Goal: Task Accomplishment & Management: Manage account settings

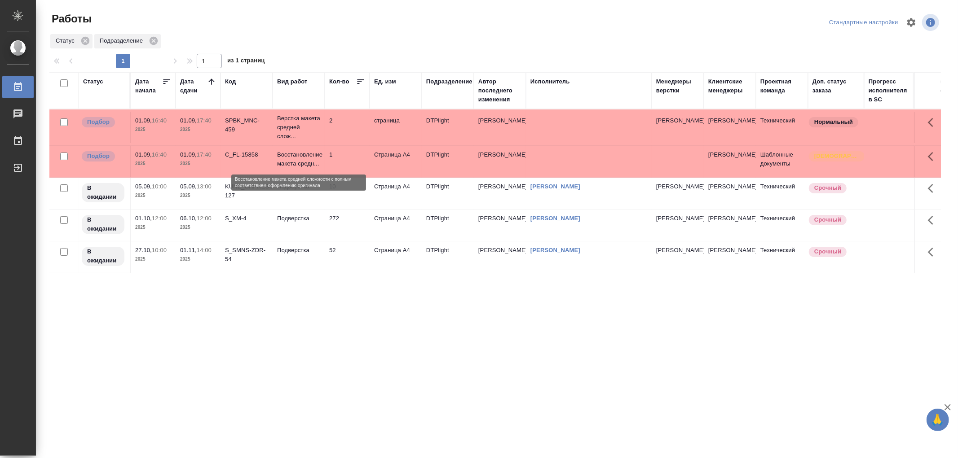
click at [317, 154] on p "Восстановление макета средн..." at bounding box center [298, 159] width 43 height 18
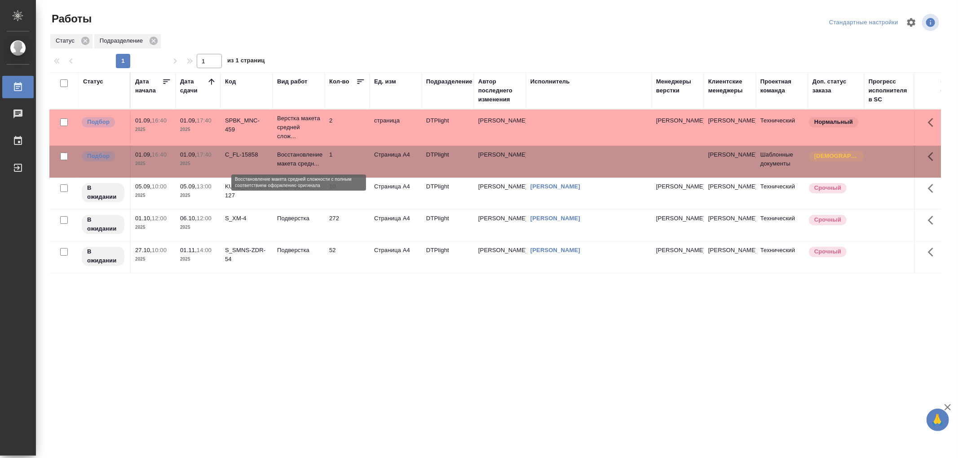
click at [317, 154] on p "Восстановление макета средн..." at bounding box center [298, 159] width 43 height 18
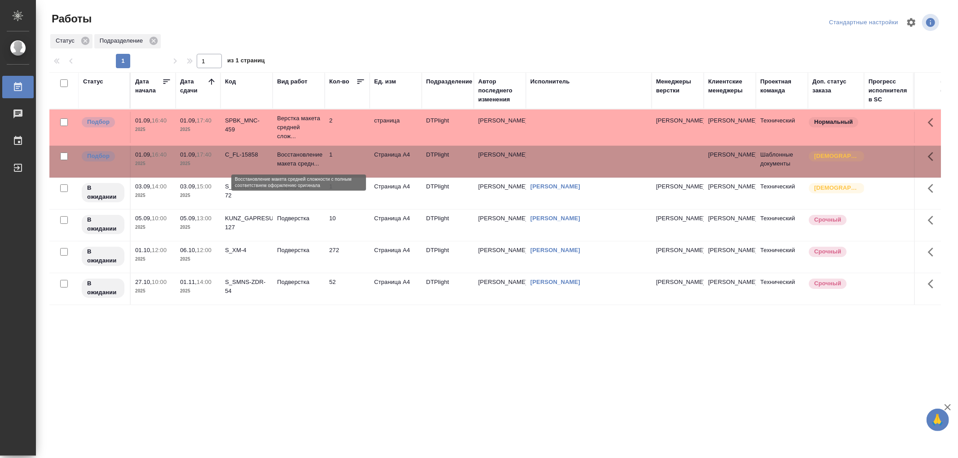
click at [301, 163] on p "Восстановление макета средн..." at bounding box center [298, 159] width 43 height 18
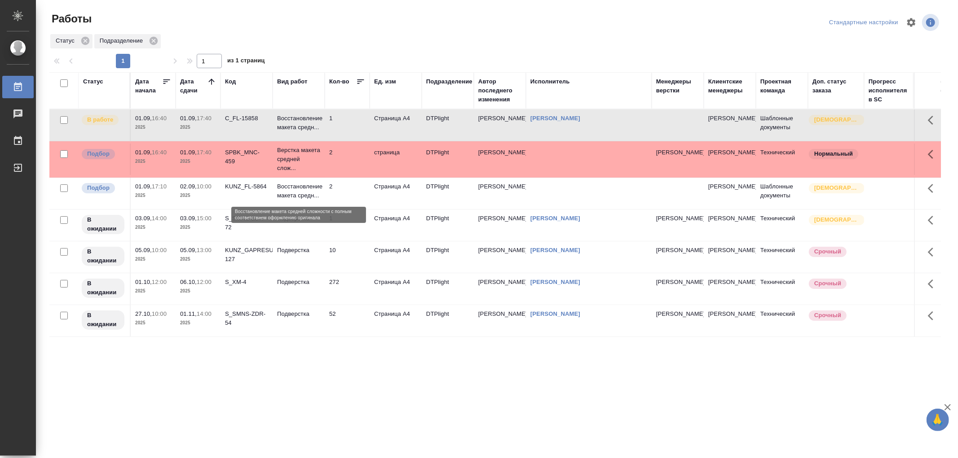
click at [317, 194] on p "Восстановление макета средн..." at bounding box center [298, 191] width 43 height 18
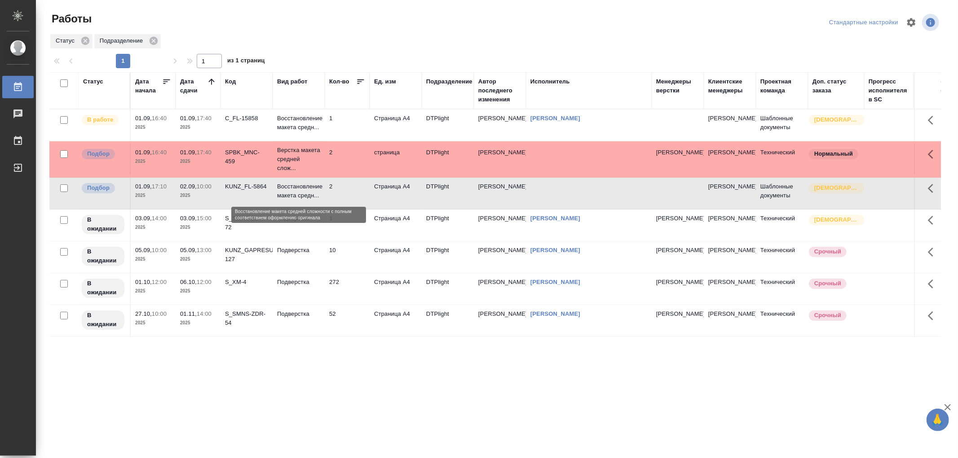
click at [317, 194] on p "Восстановление макета средн..." at bounding box center [298, 191] width 43 height 18
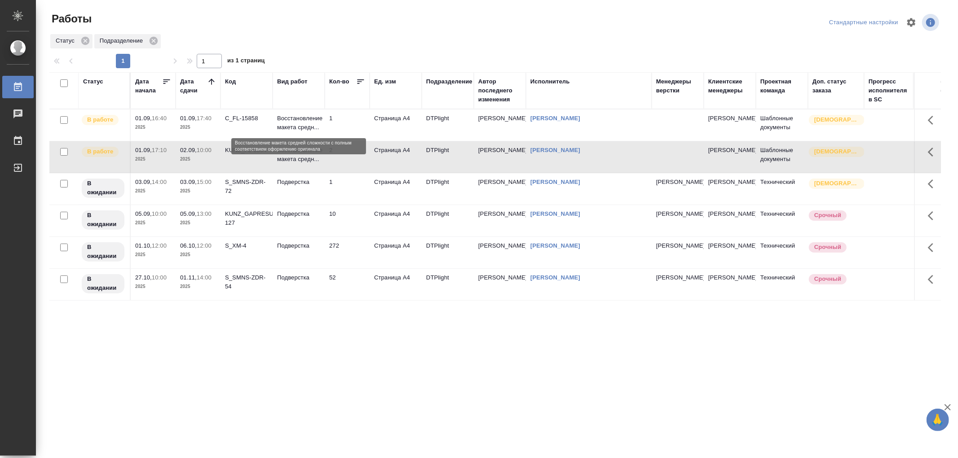
click at [303, 123] on p "Восстановление макета средн..." at bounding box center [298, 123] width 43 height 18
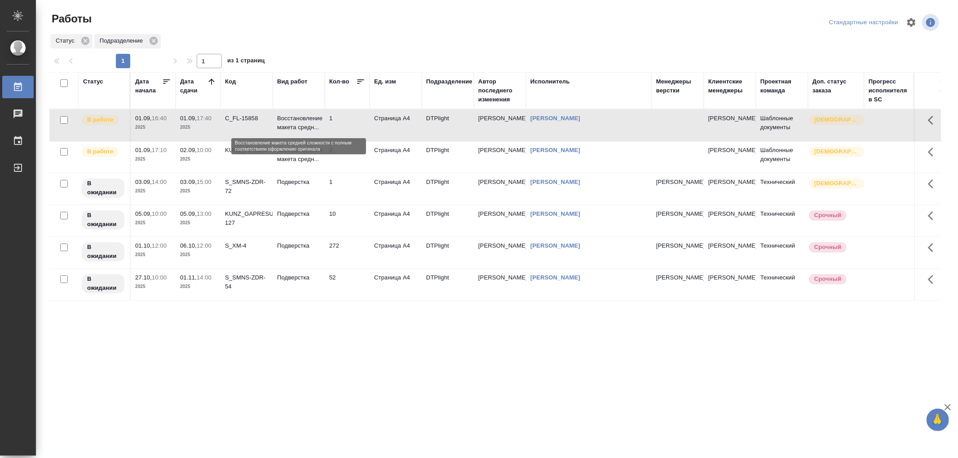
click at [303, 123] on p "Восстановление макета средн..." at bounding box center [298, 123] width 43 height 18
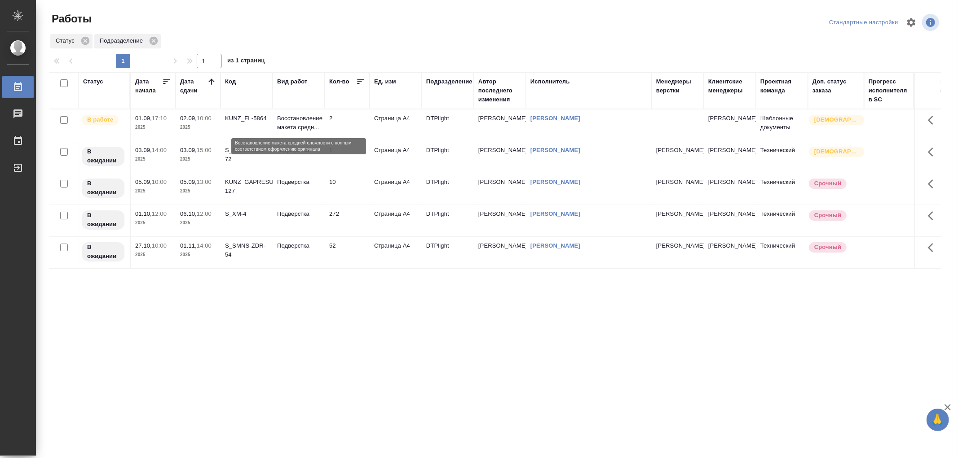
click at [316, 127] on p "Восстановление макета средн..." at bounding box center [298, 123] width 43 height 18
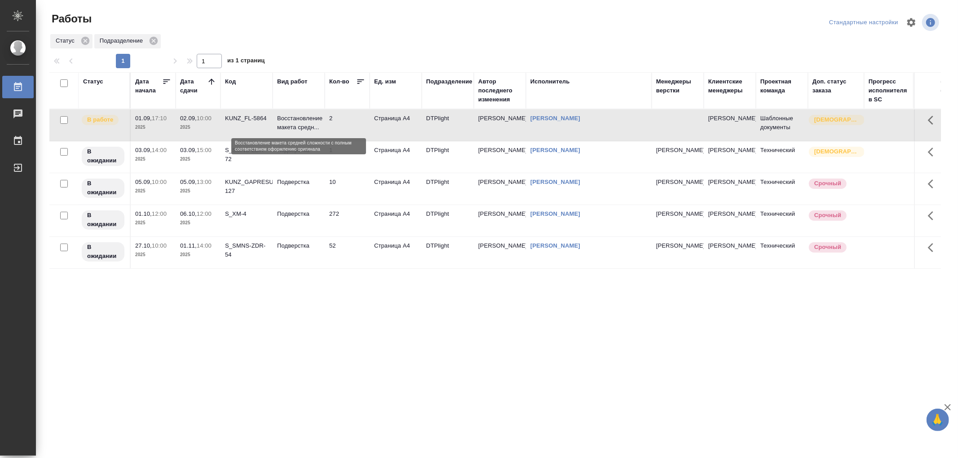
click at [316, 127] on p "Восстановление макета средн..." at bounding box center [298, 123] width 43 height 18
click at [291, 126] on p "Восстановление макета средн..." at bounding box center [298, 123] width 43 height 18
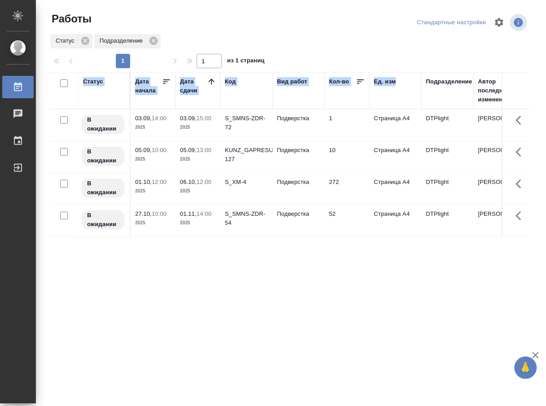
scroll to position [0, 626]
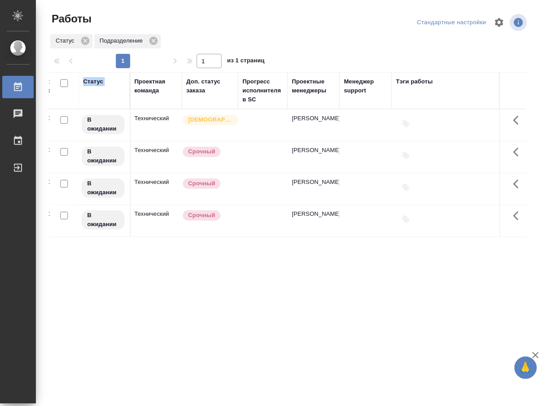
drag, startPoint x: 139, startPoint y: 0, endPoint x: 829, endPoint y: 431, distance: 813.7
click at [546, 406] on html "🙏 .cls-1 fill:#fff; AWATERA Работы 0 Чаты График Выйти Работы Стандартные настр…" at bounding box center [273, 203] width 546 height 406
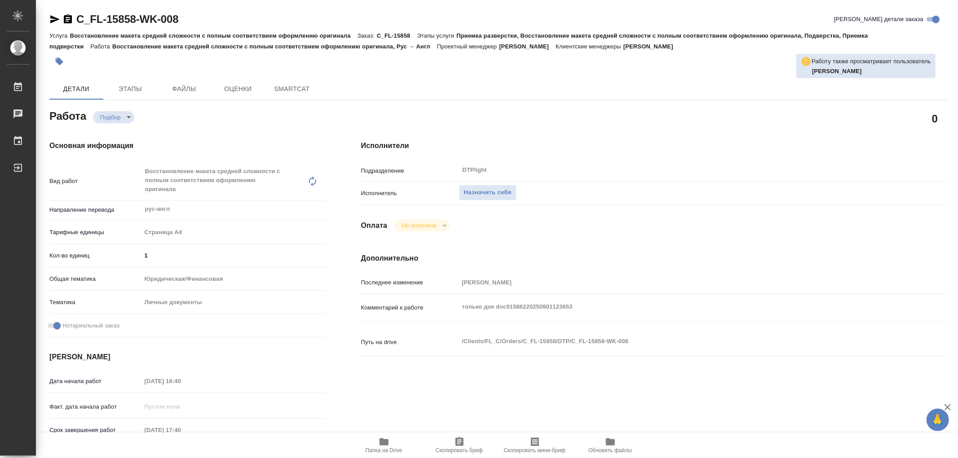
type textarea "x"
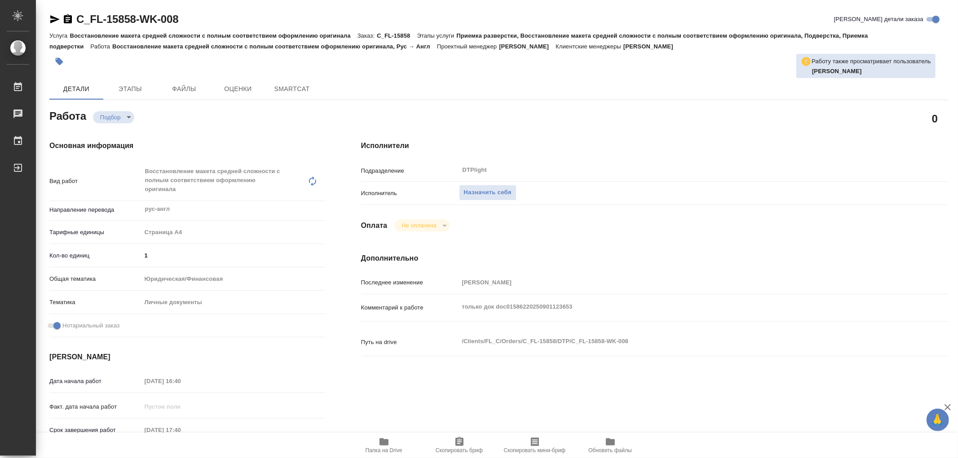
type textarea "x"
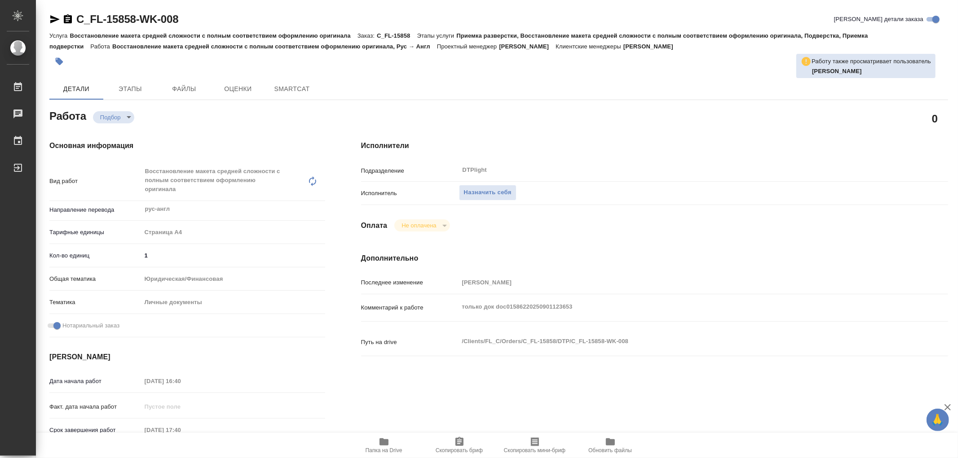
type textarea "x"
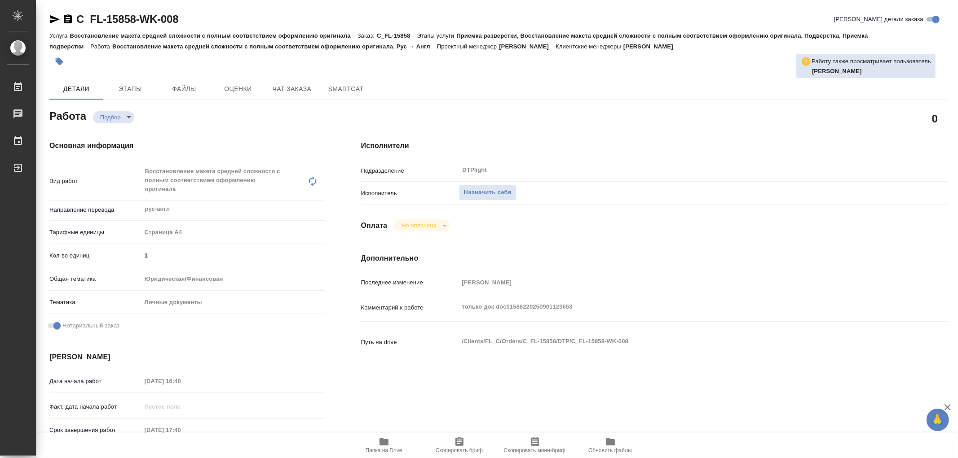
type textarea "x"
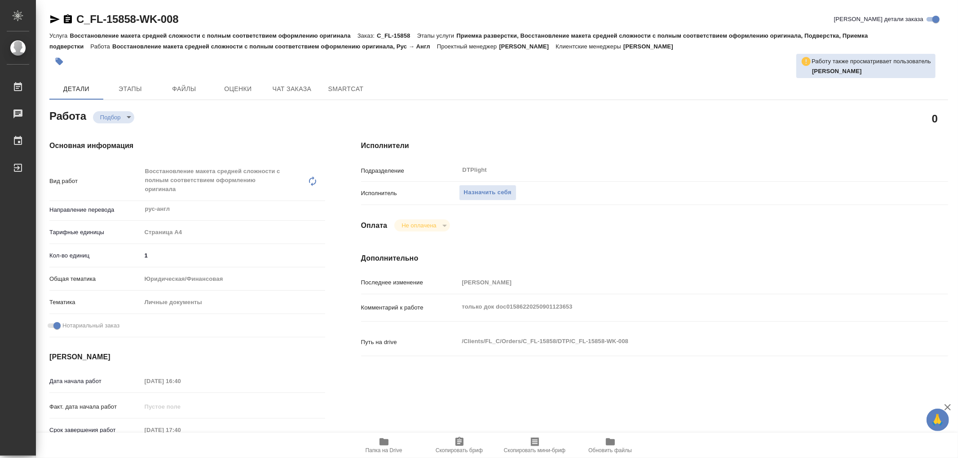
type textarea "x"
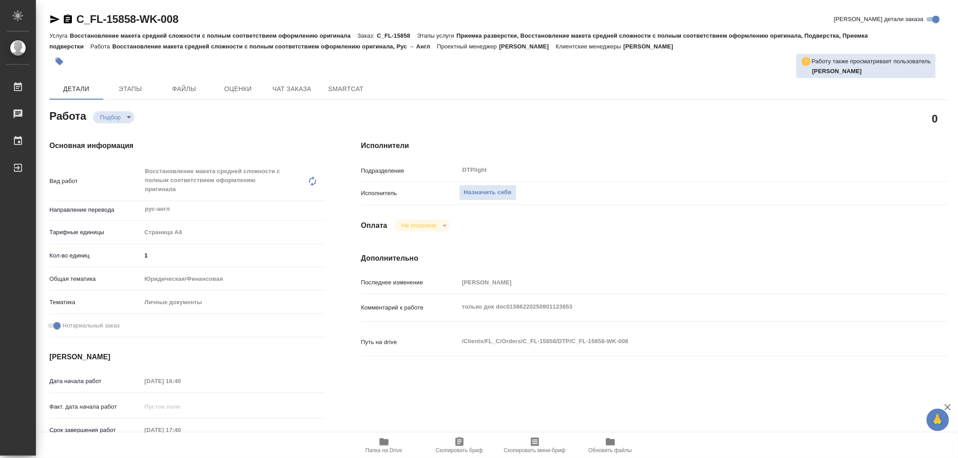
type textarea "x"
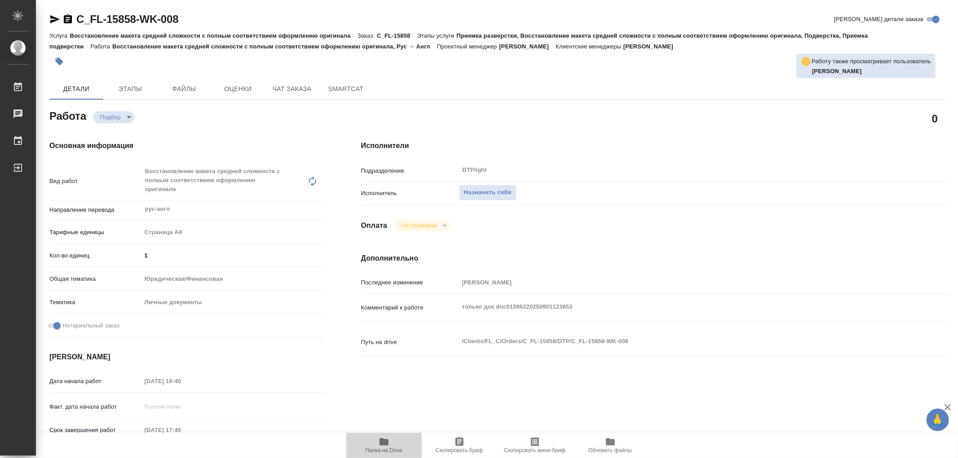
click at [385, 440] on icon "button" at bounding box center [383, 442] width 9 height 7
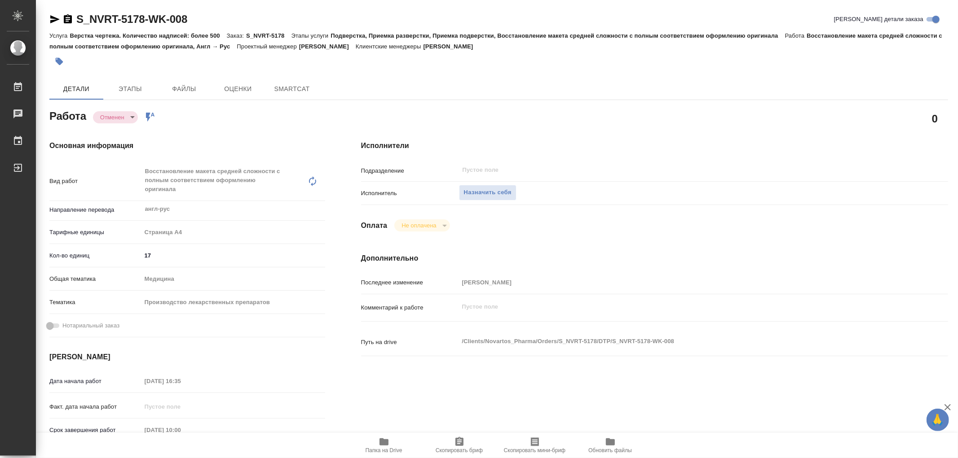
type textarea "x"
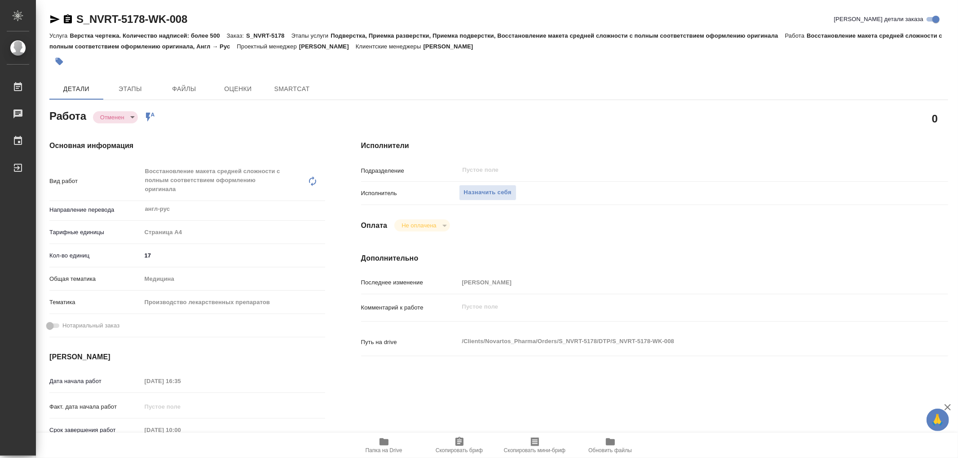
type textarea "x"
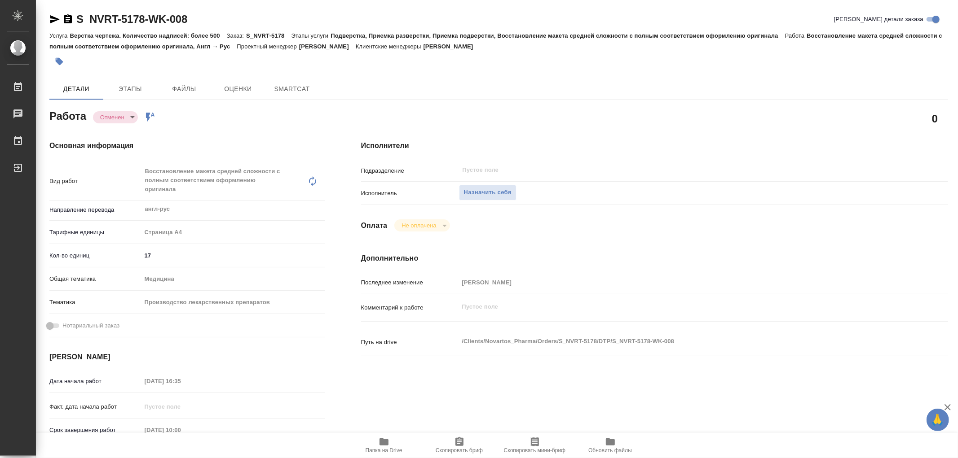
type textarea "x"
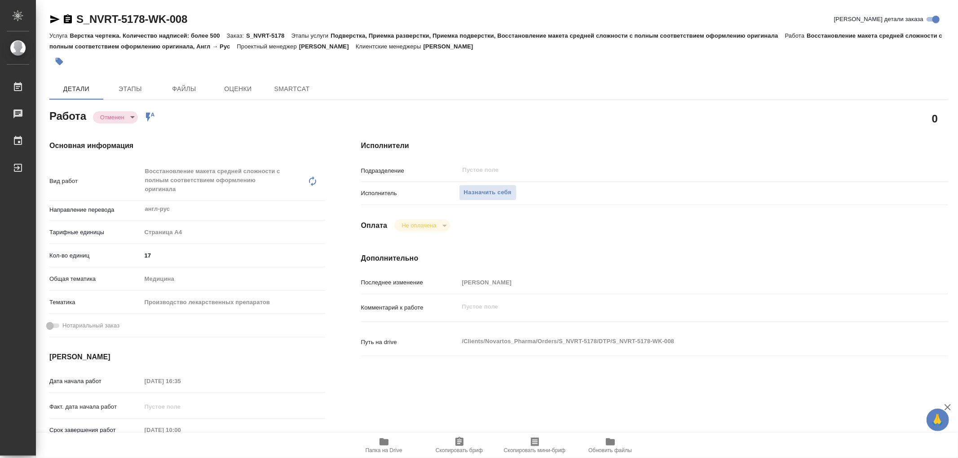
type textarea "x"
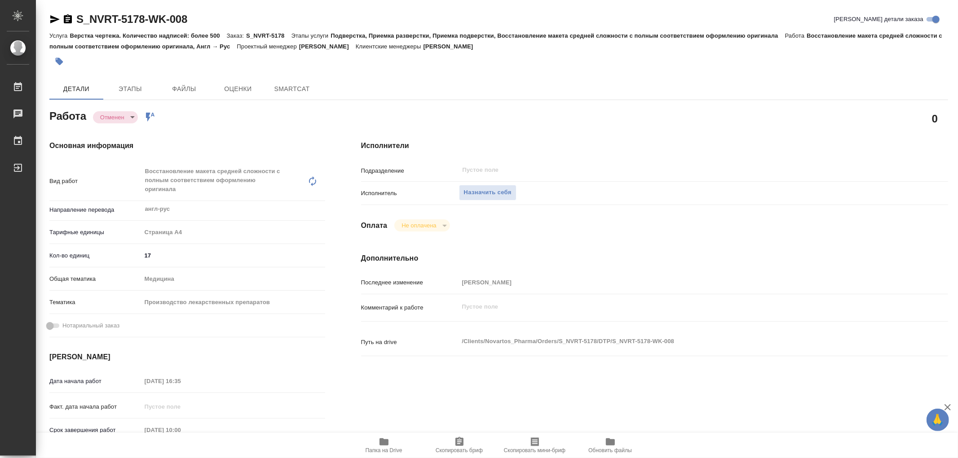
type textarea "x"
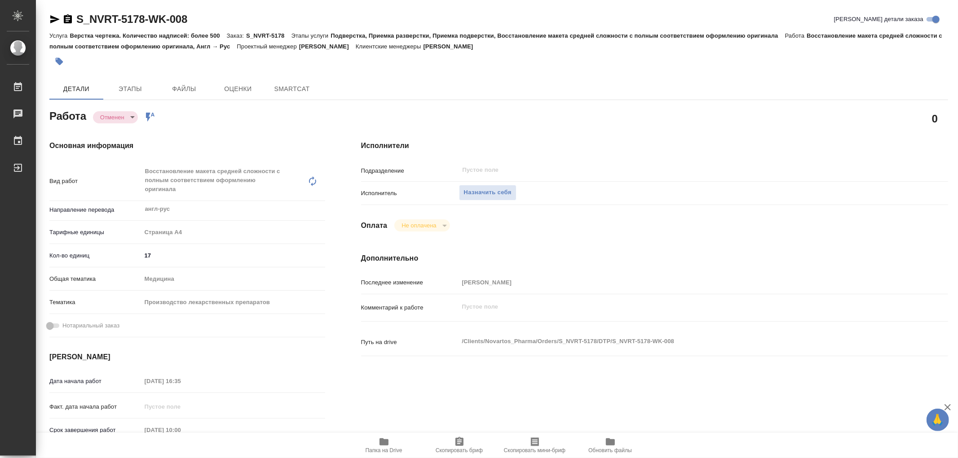
type textarea "x"
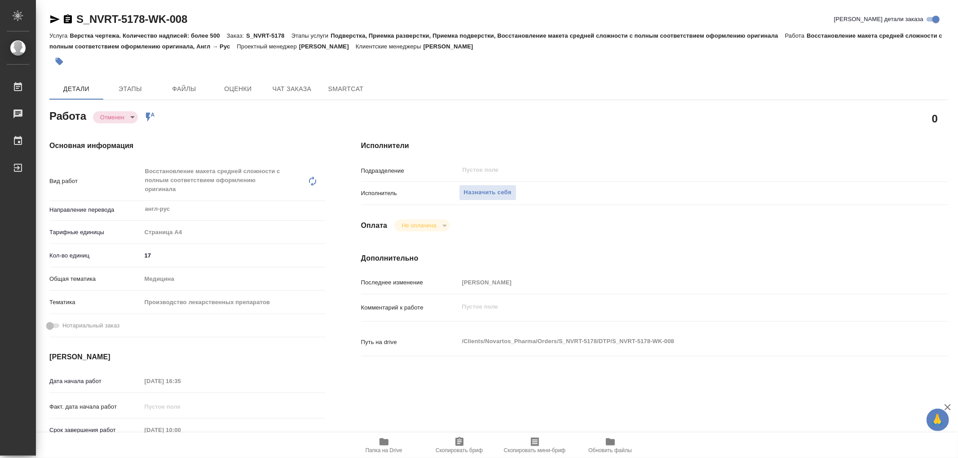
type textarea "x"
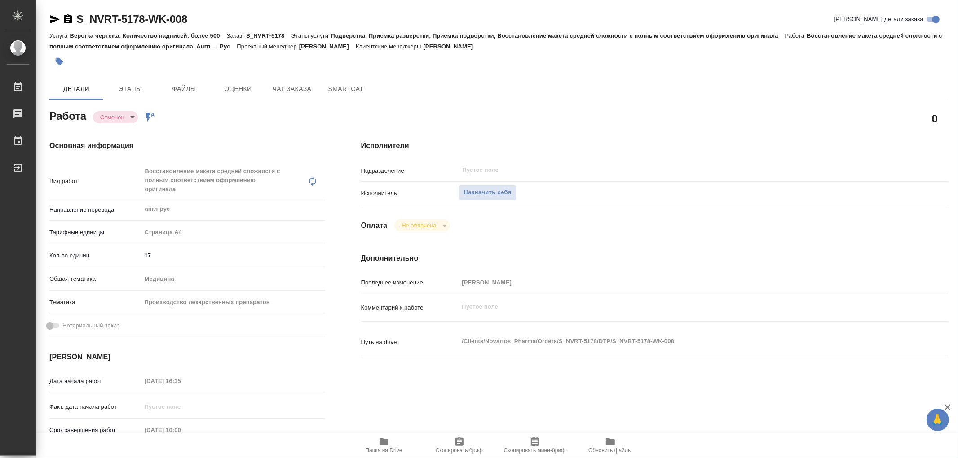
type textarea "x"
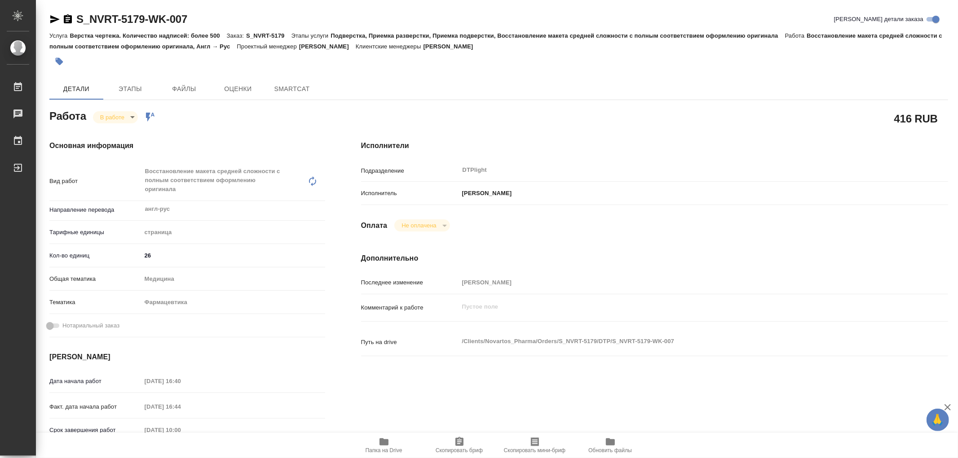
type textarea "x"
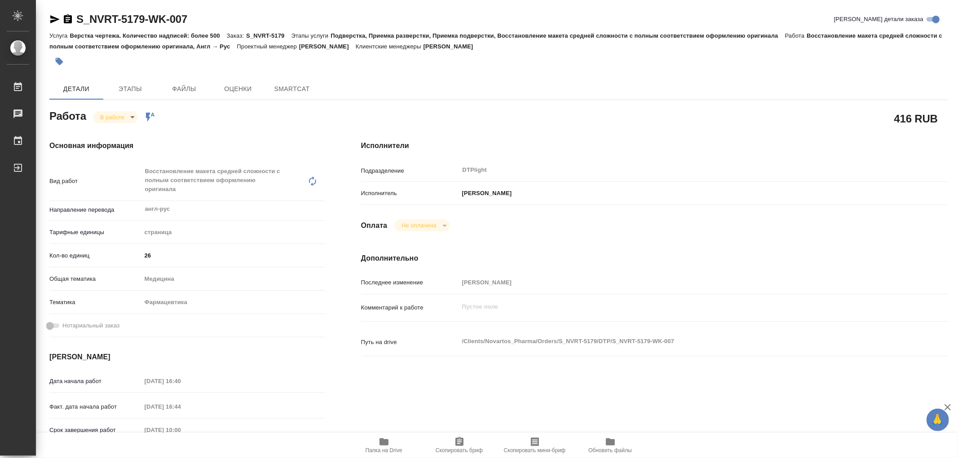
type textarea "x"
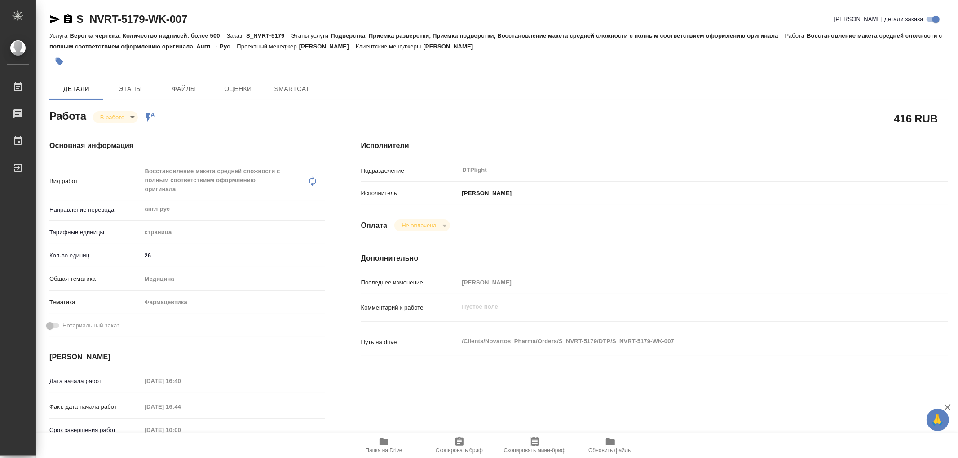
type textarea "x"
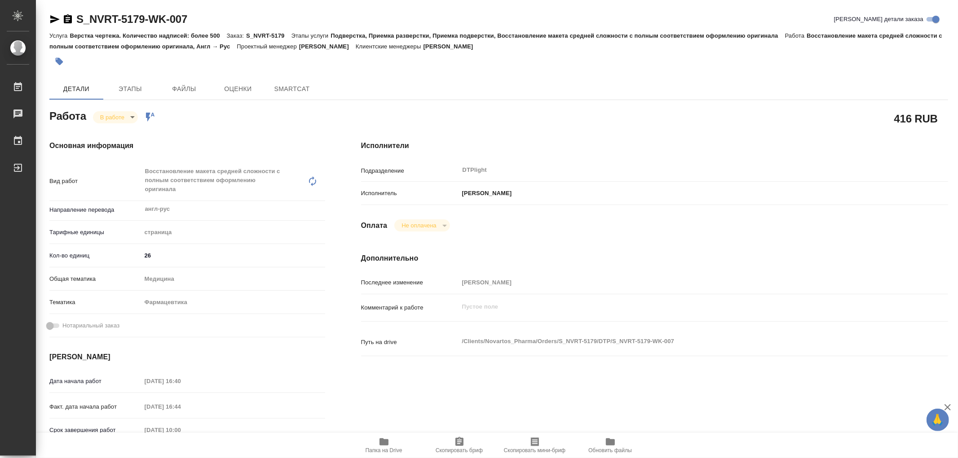
type textarea "x"
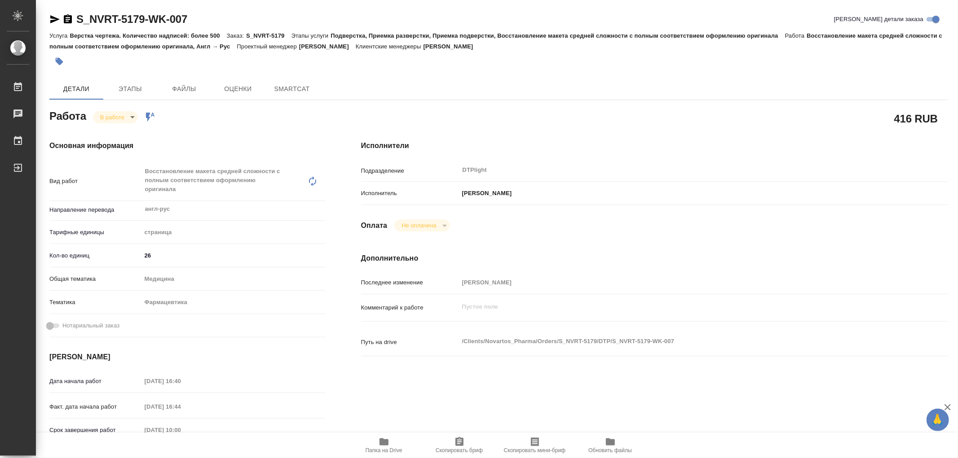
type textarea "x"
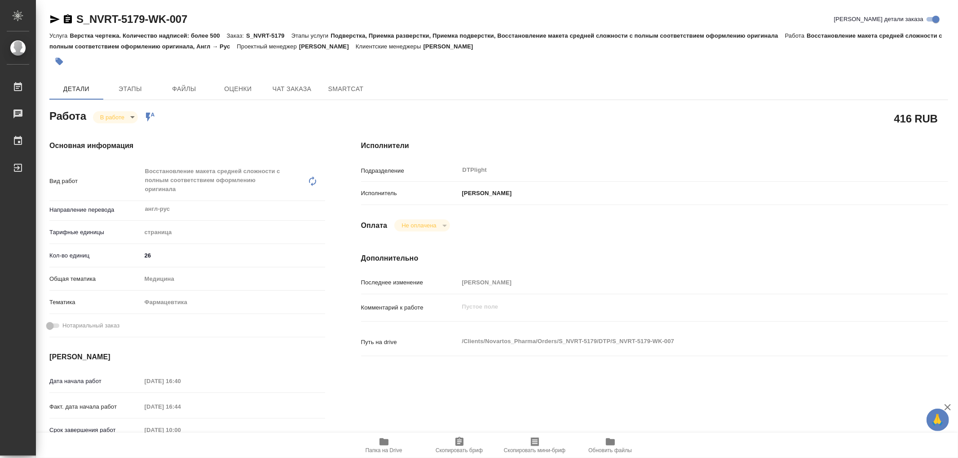
type textarea "x"
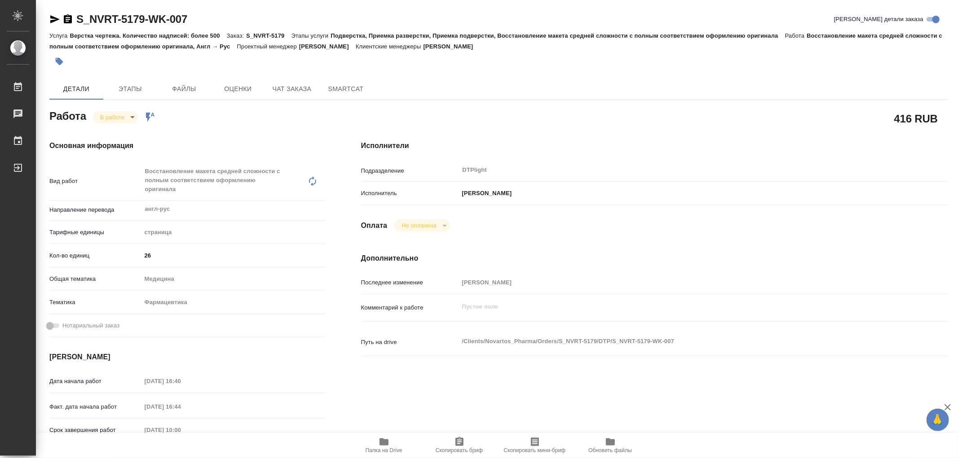
type textarea "x"
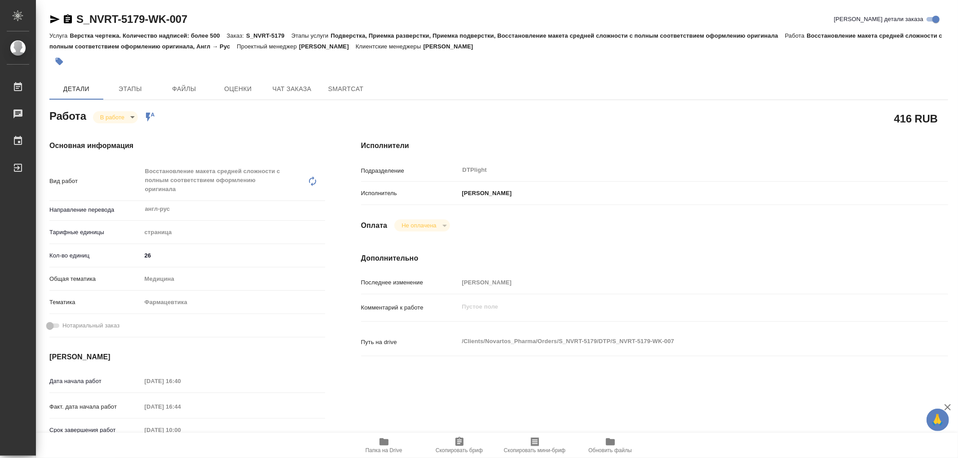
click at [384, 444] on icon "button" at bounding box center [383, 442] width 9 height 7
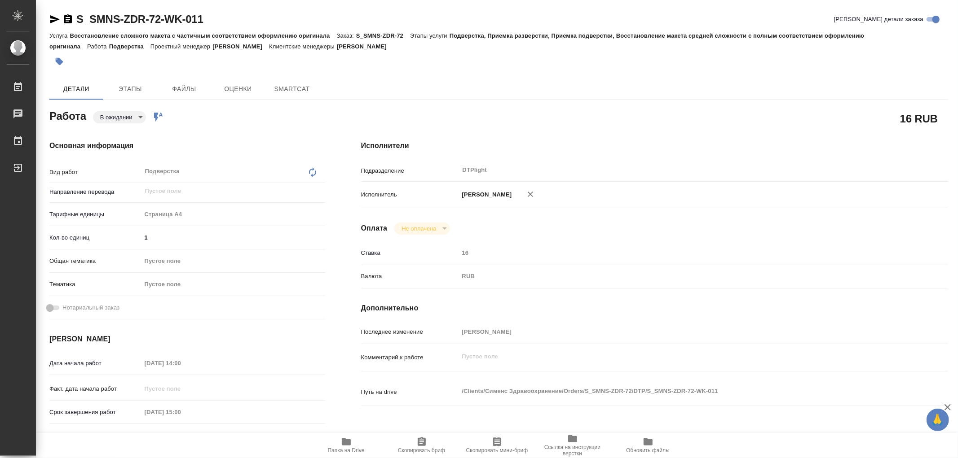
type textarea "x"
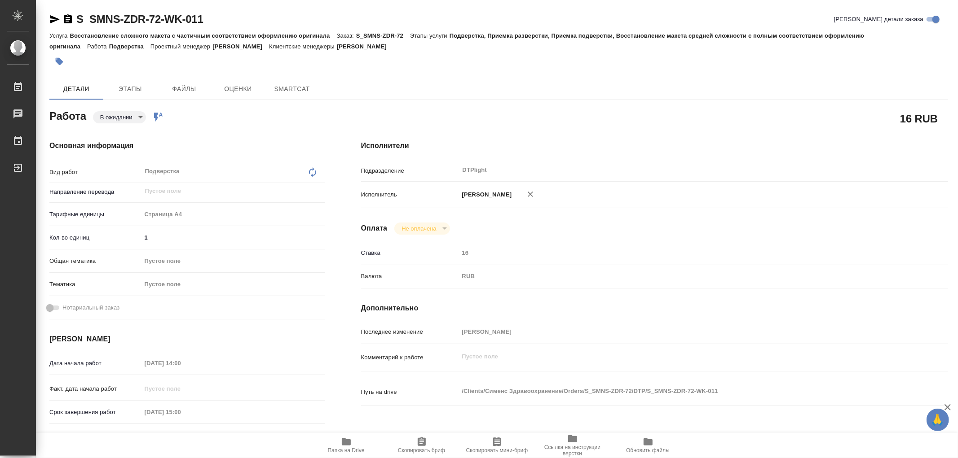
type textarea "x"
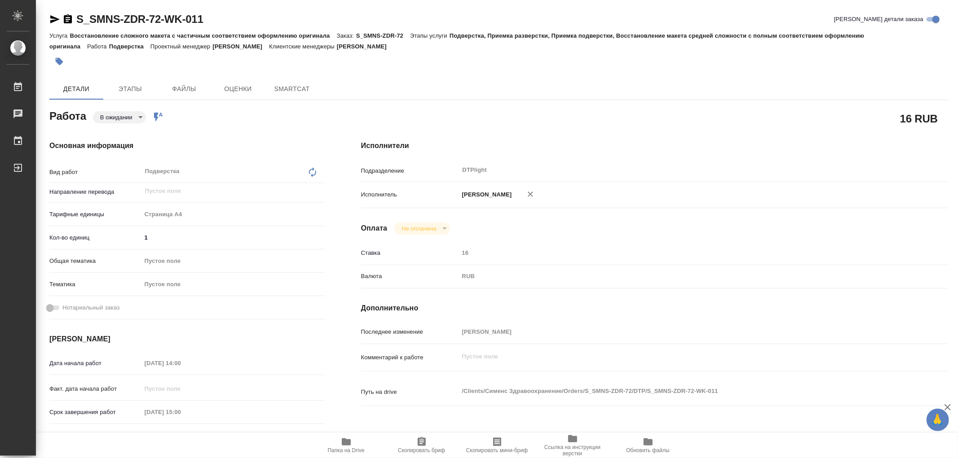
type textarea "x"
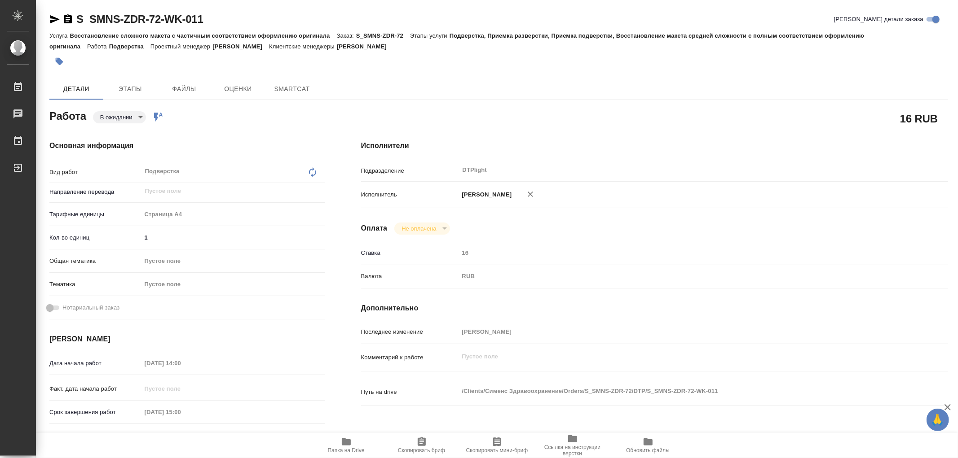
type textarea "x"
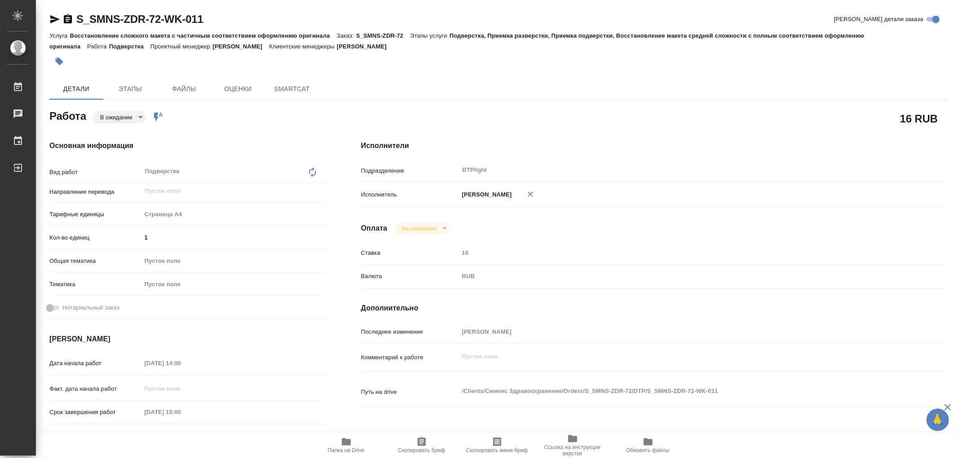
type textarea "x"
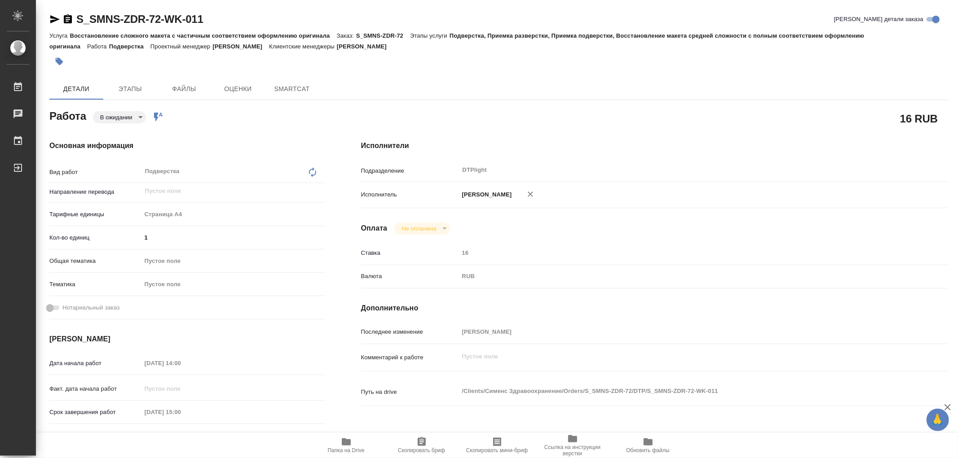
type textarea "x"
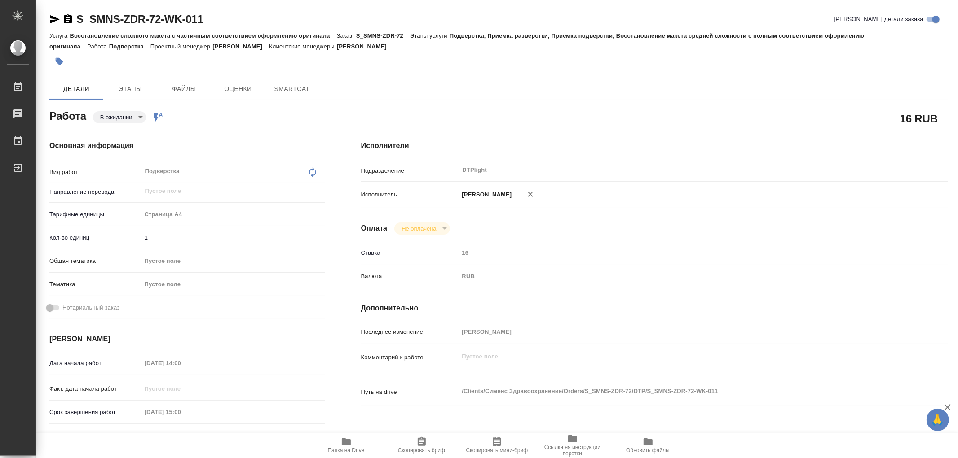
type textarea "x"
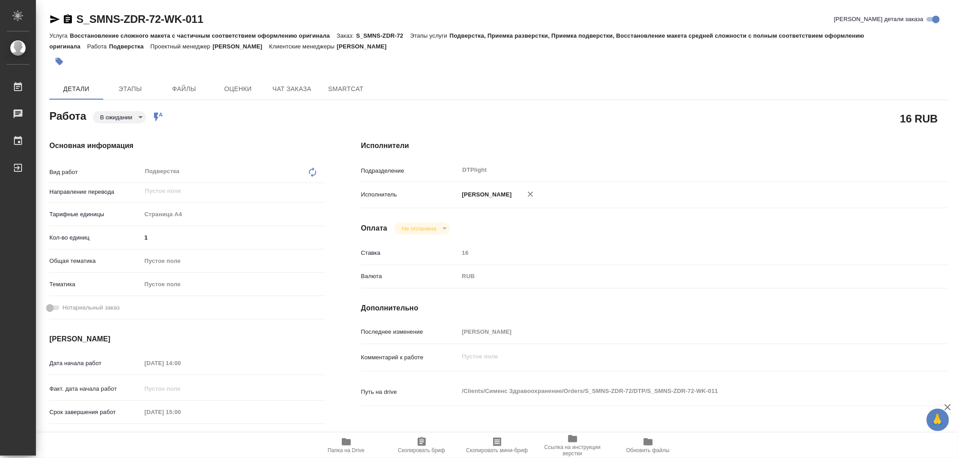
type textarea "x"
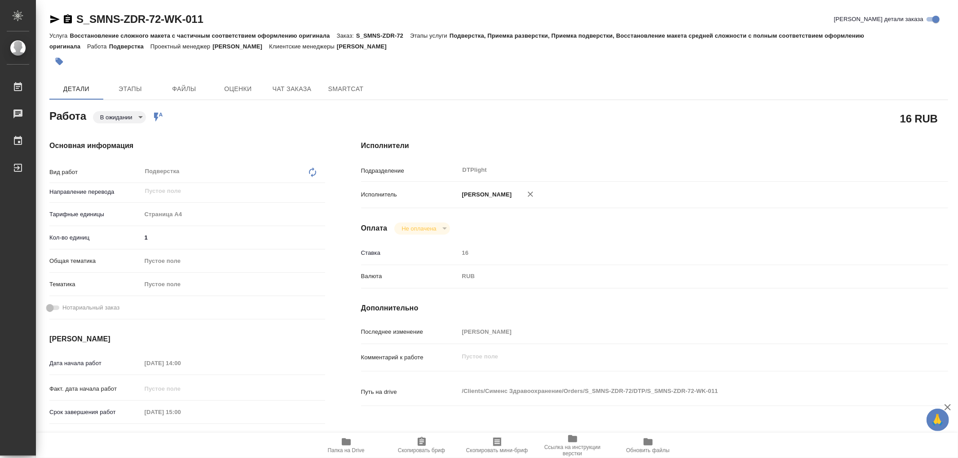
type textarea "x"
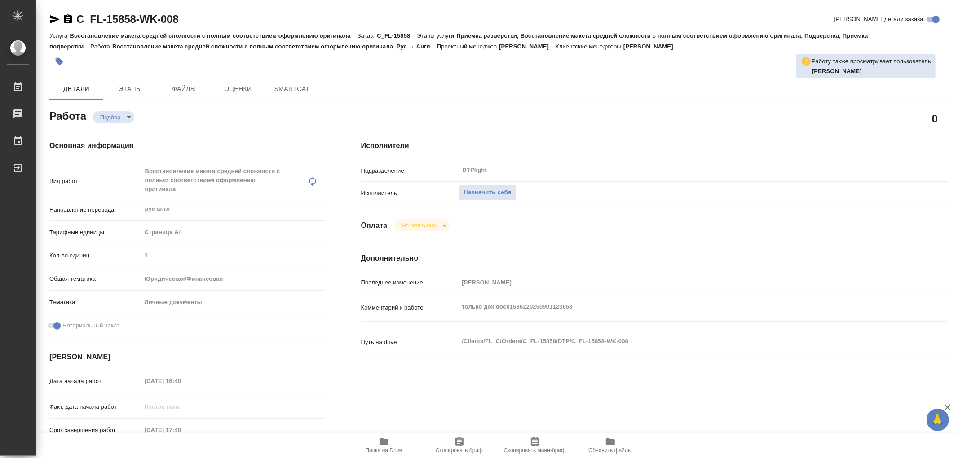
type textarea "x"
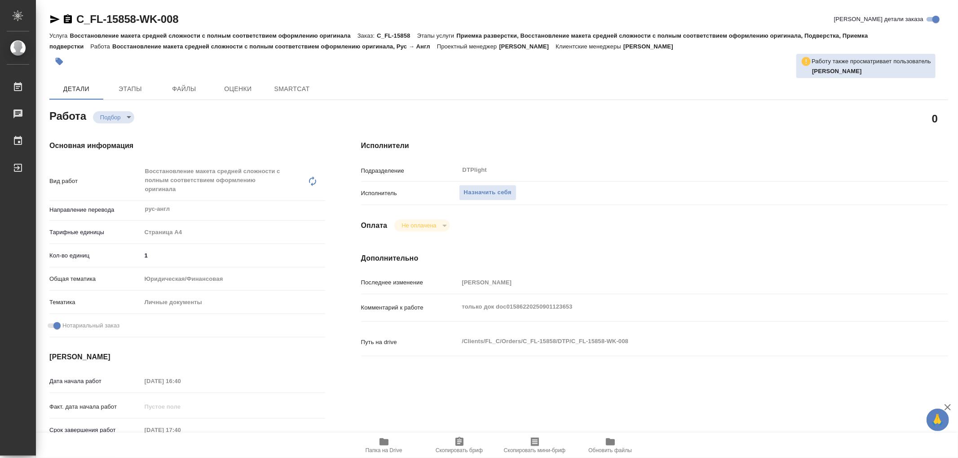
type textarea "x"
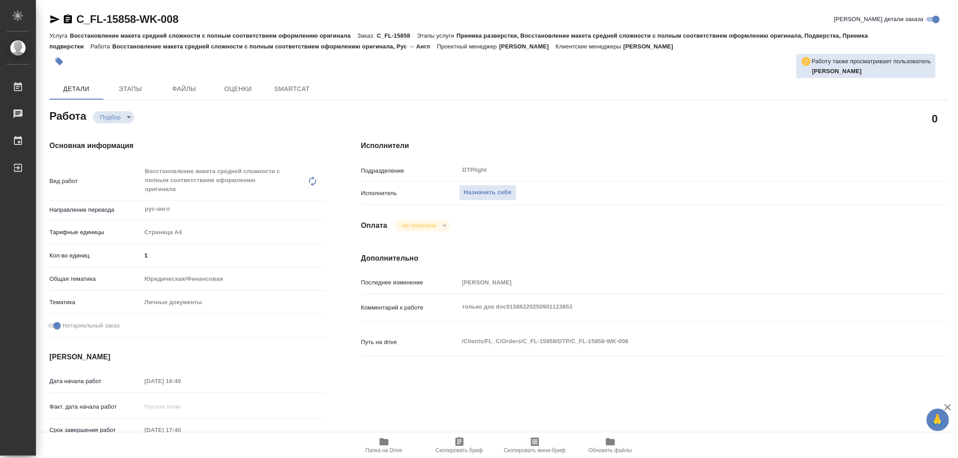
type textarea "x"
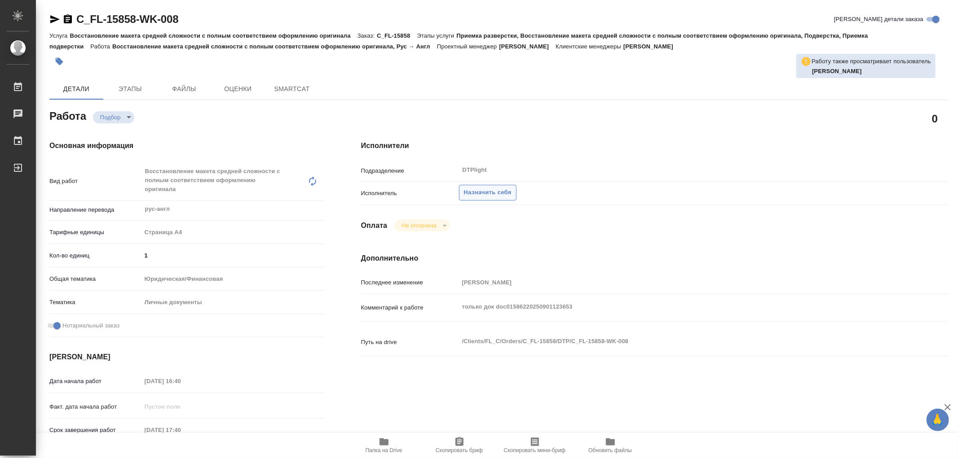
type textarea "x"
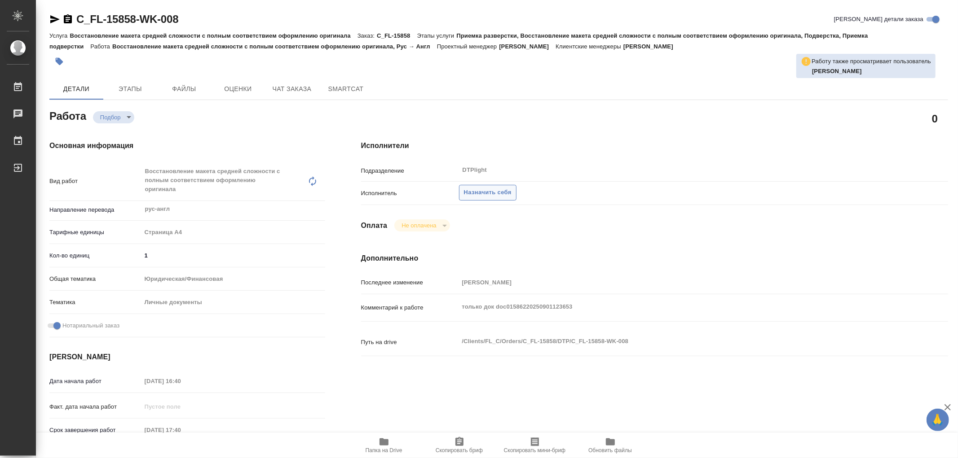
type textarea "x"
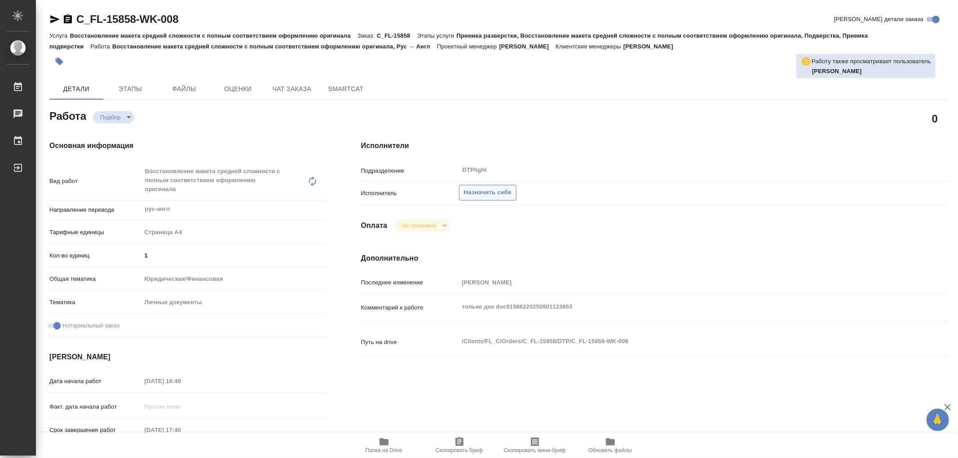
click at [505, 188] on span "Назначить себя" at bounding box center [488, 193] width 48 height 10
type textarea "x"
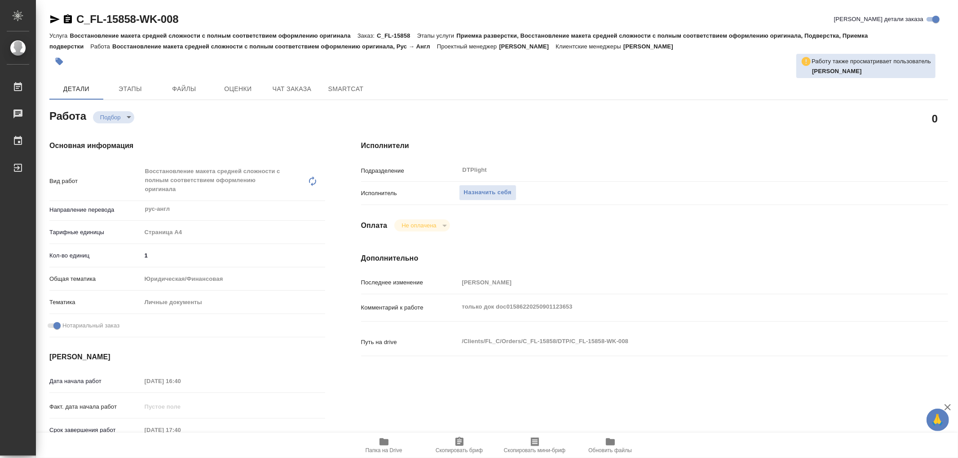
type textarea "x"
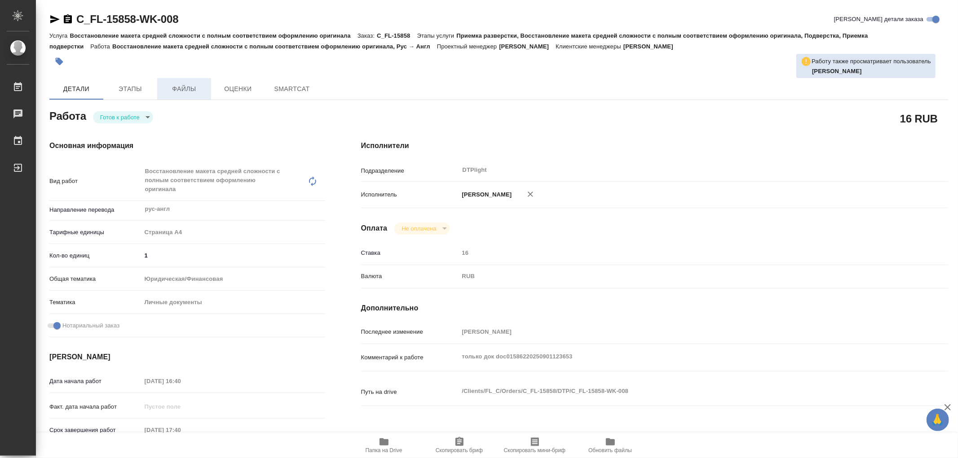
type textarea "x"
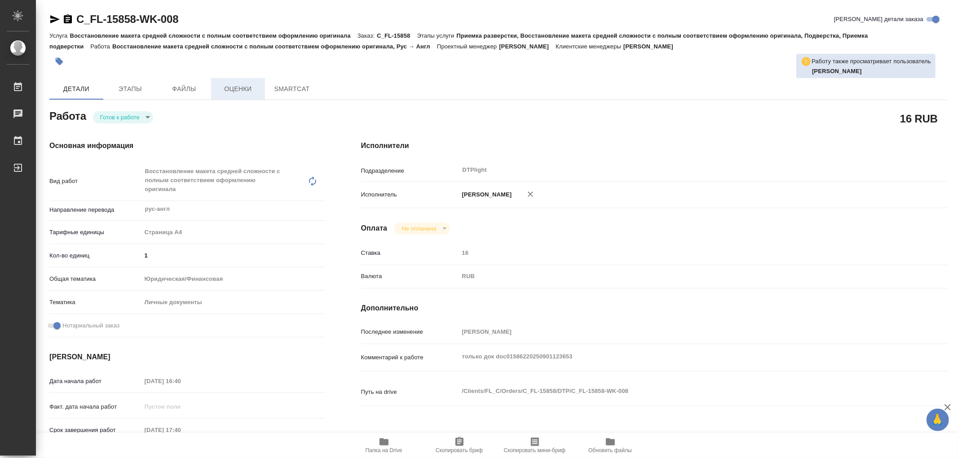
type textarea "x"
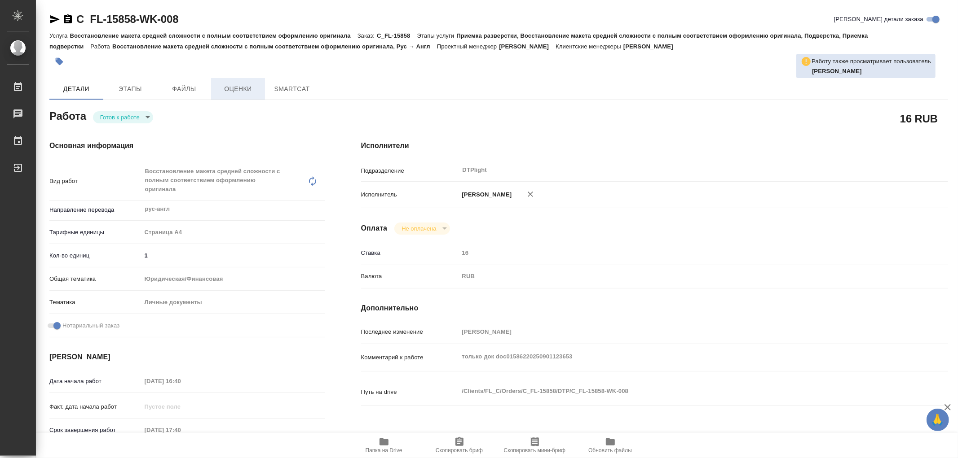
type textarea "x"
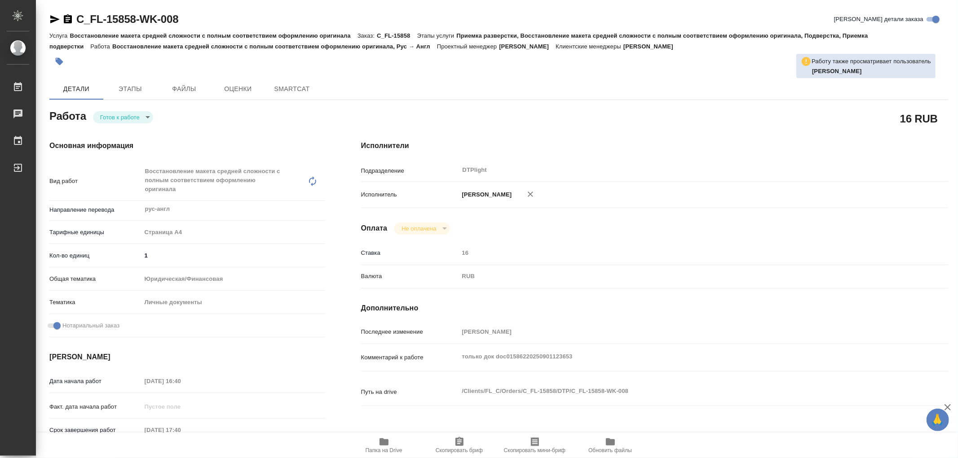
type textarea "x"
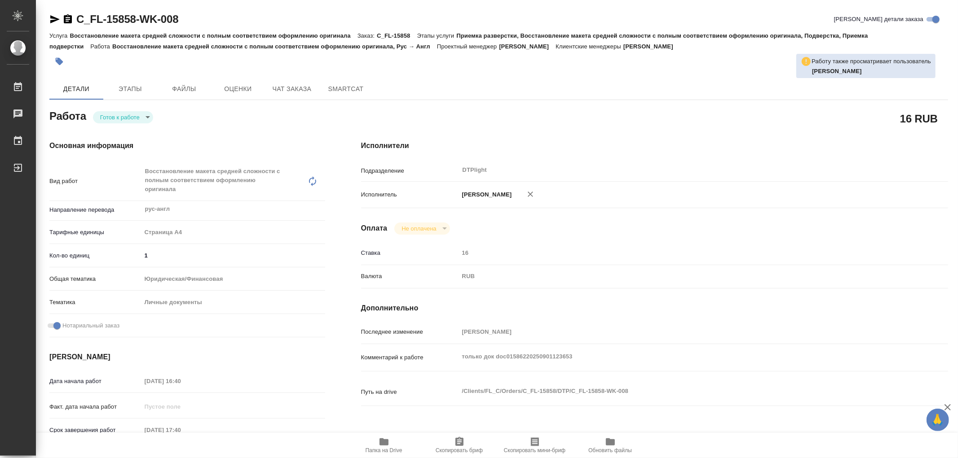
type textarea "x"
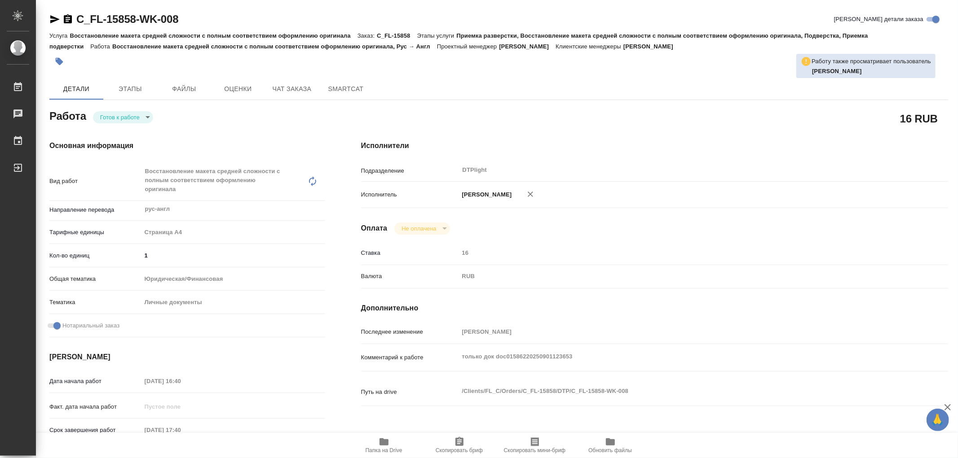
type textarea "x"
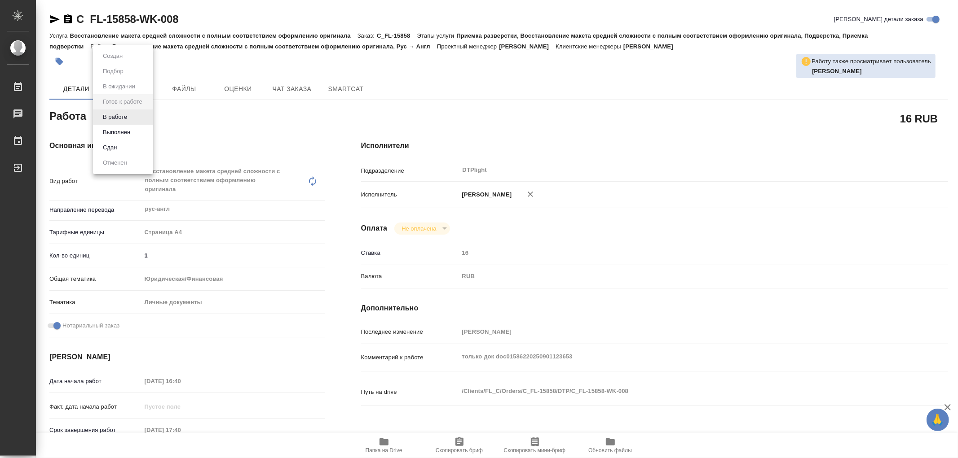
click at [128, 113] on body "🙏 .cls-1 fill:#fff; AWATERA Работы Чаты График Выйти C_FL-15858-WK-008 Кратко д…" at bounding box center [479, 229] width 958 height 458
type textarea "x"
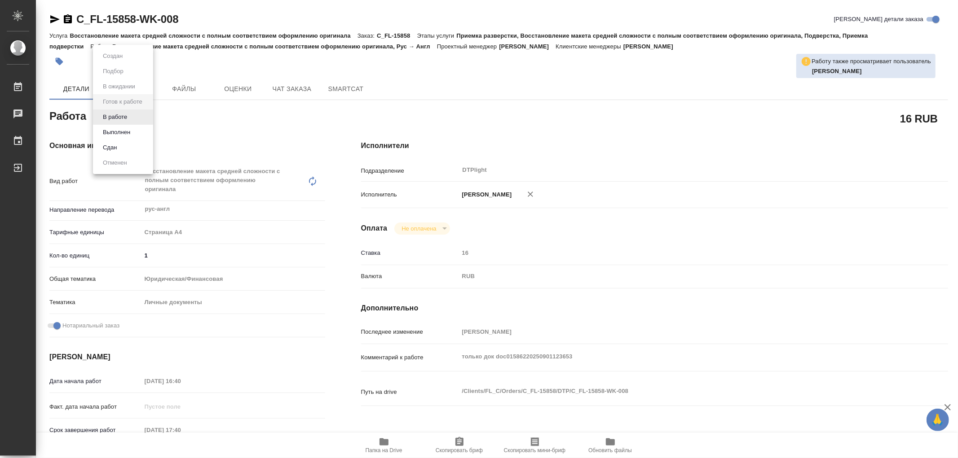
type textarea "x"
click at [128, 113] on button "В работе" at bounding box center [115, 117] width 30 height 10
type textarea "x"
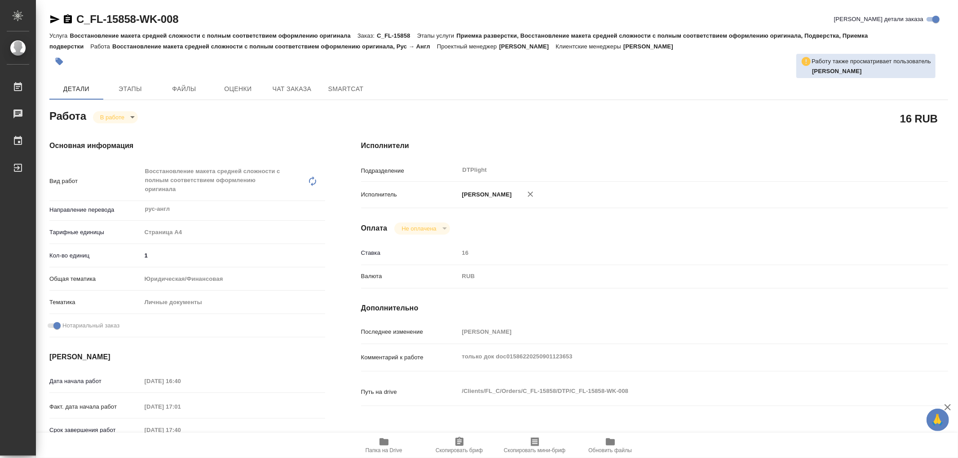
type textarea "x"
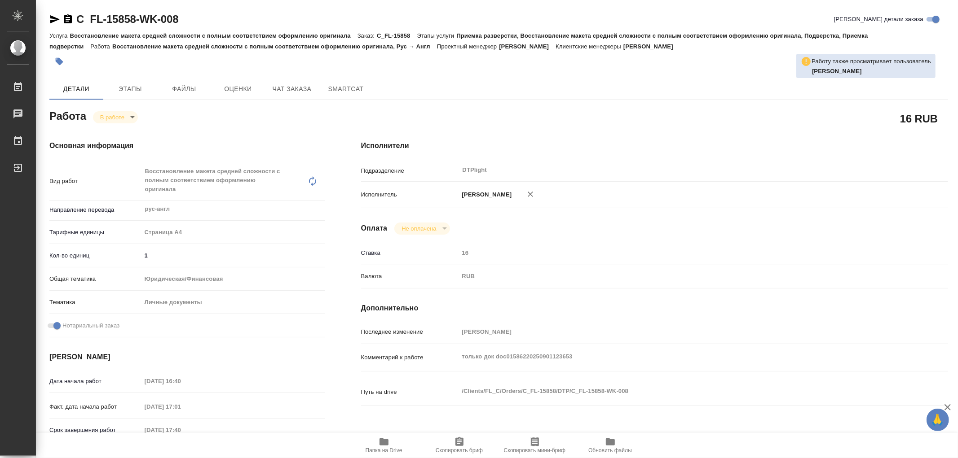
type textarea "x"
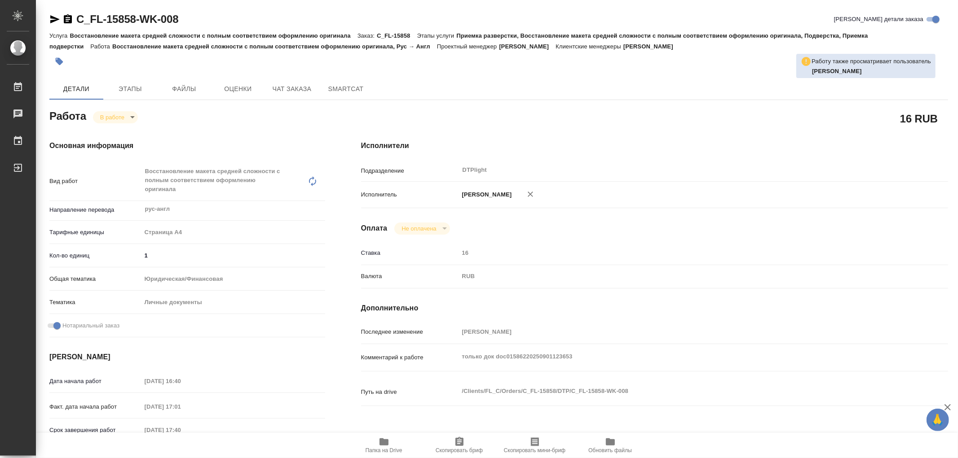
type textarea "x"
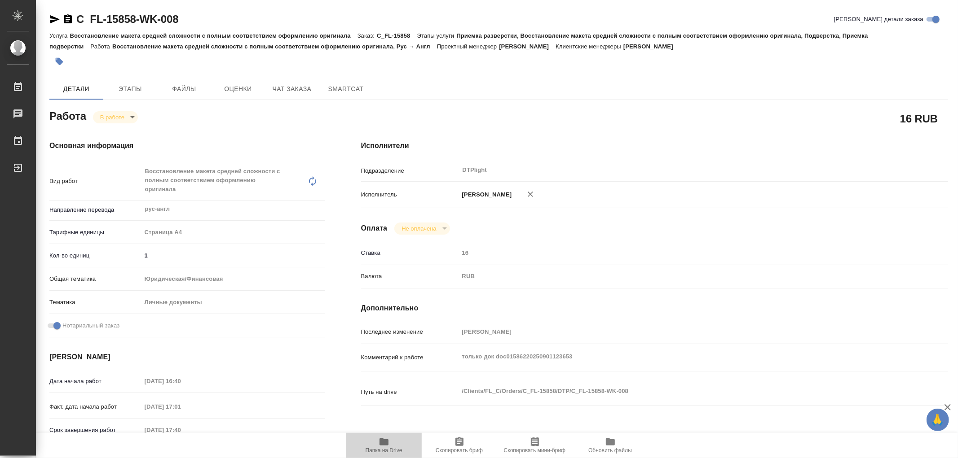
click at [378, 440] on span "Папка на Drive" at bounding box center [384, 445] width 65 height 17
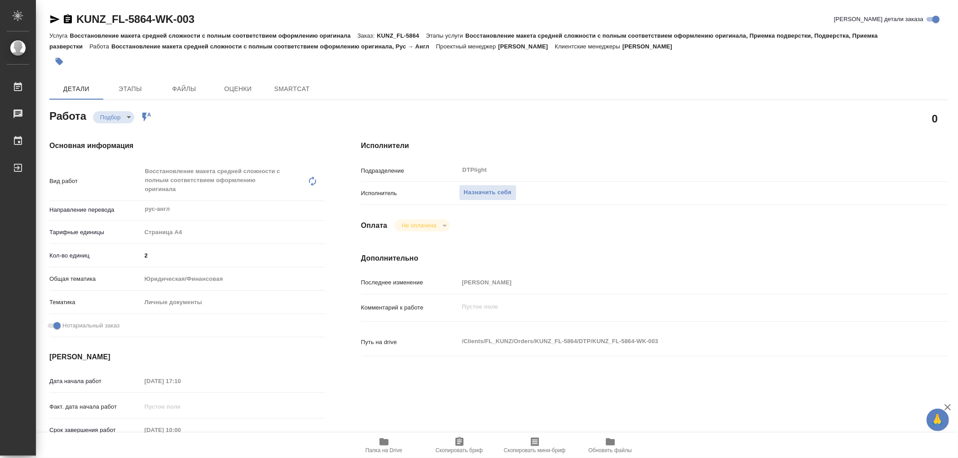
type textarea "x"
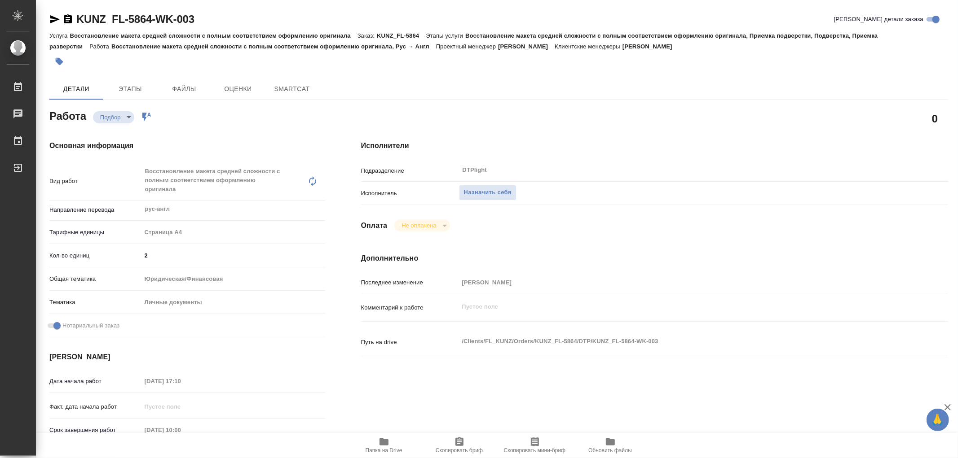
type textarea "x"
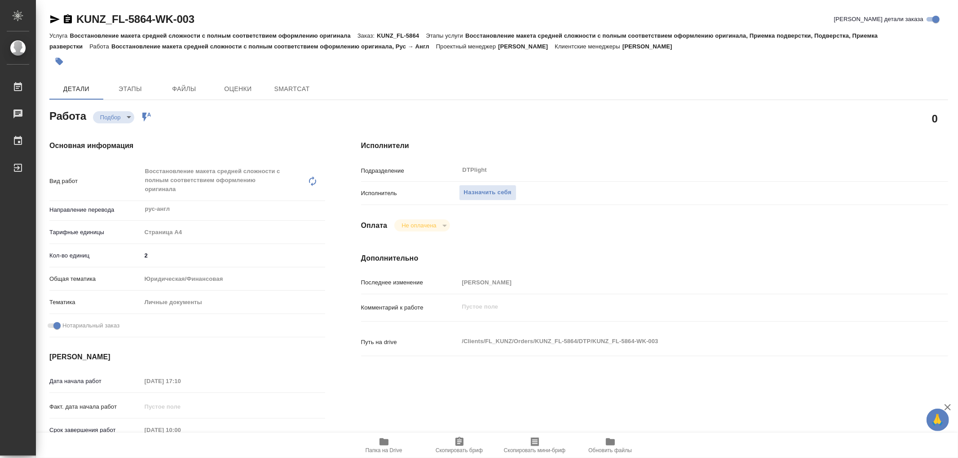
type textarea "x"
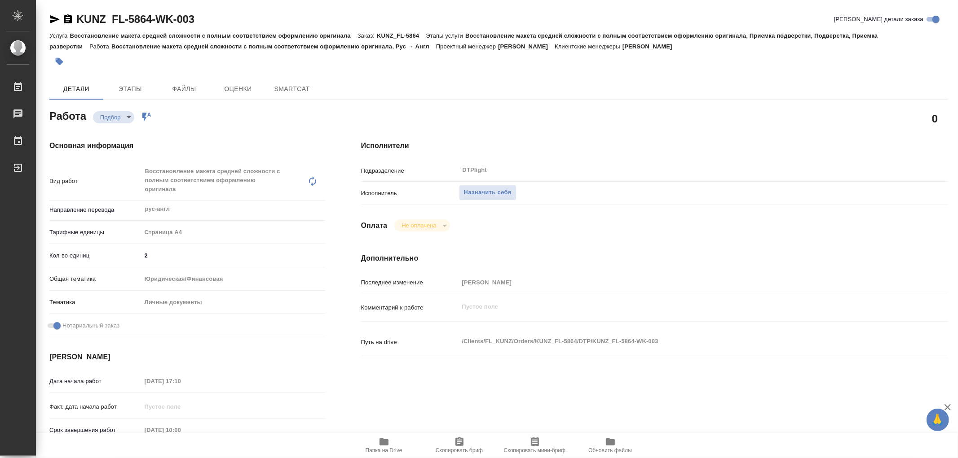
type textarea "x"
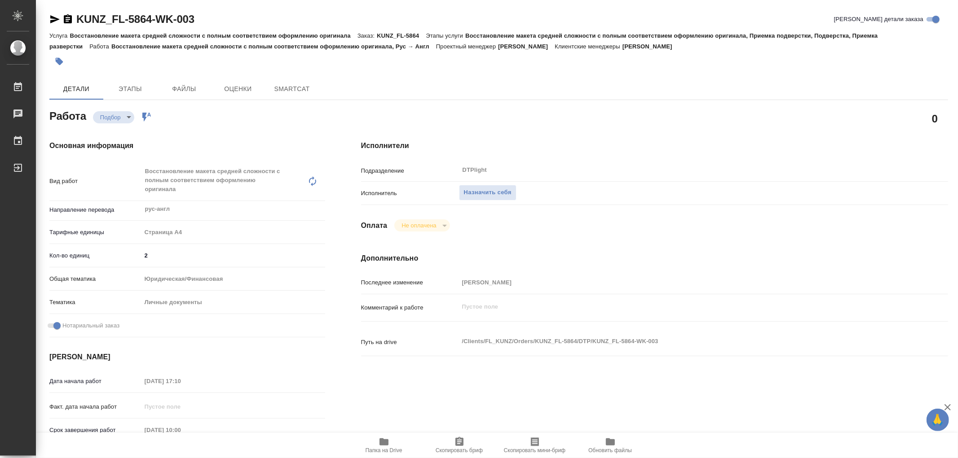
type textarea "x"
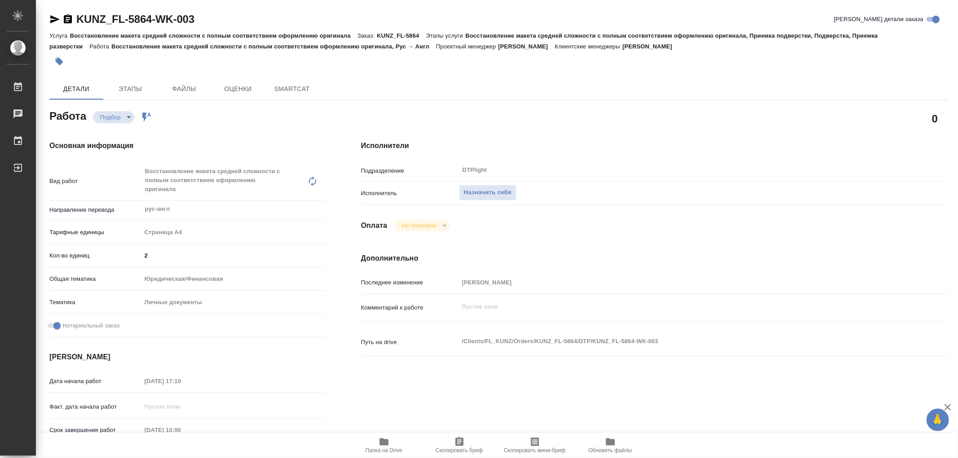
type textarea "x"
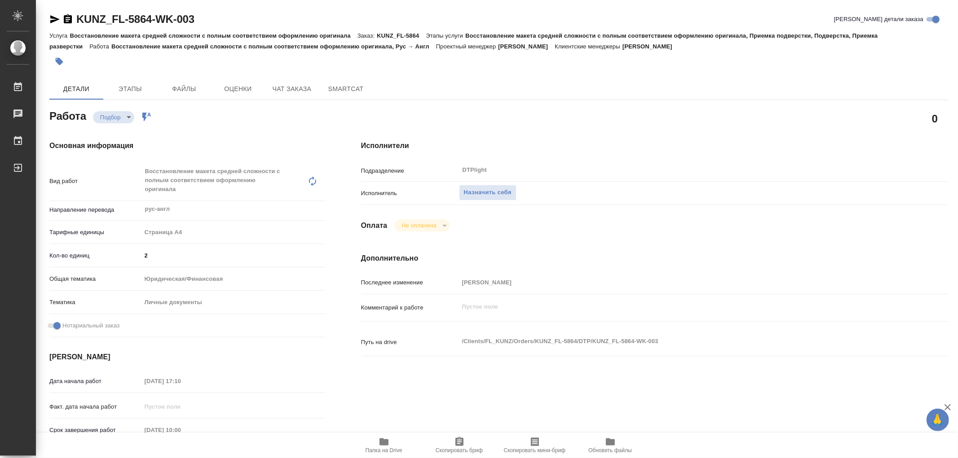
type textarea "x"
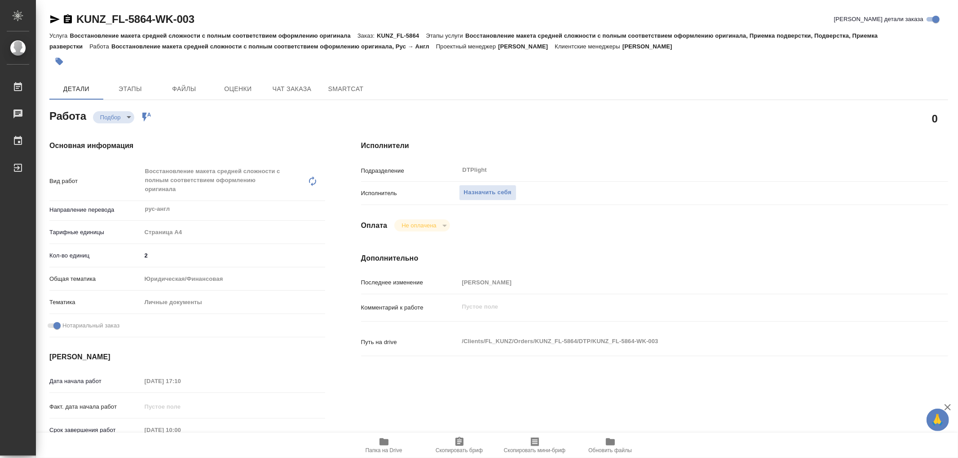
type textarea "x"
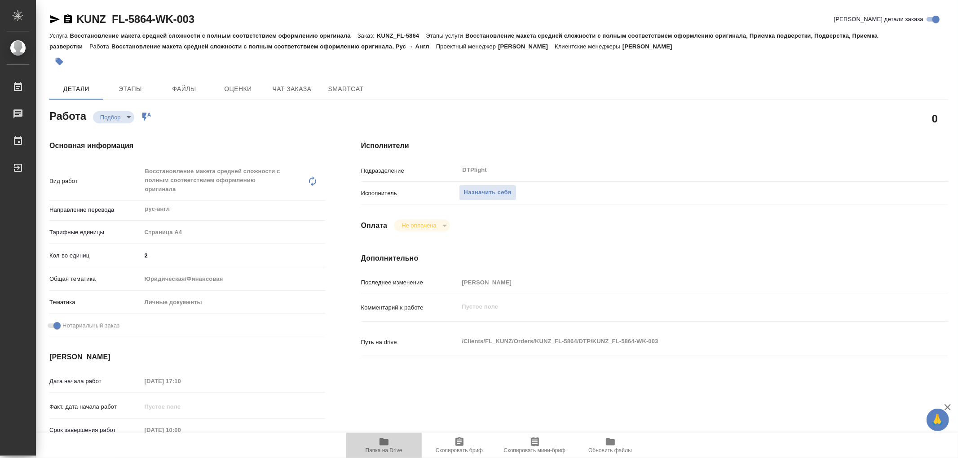
click at [385, 443] on icon "button" at bounding box center [383, 442] width 9 height 7
click at [493, 195] on span "Назначить себя" at bounding box center [488, 193] width 48 height 10
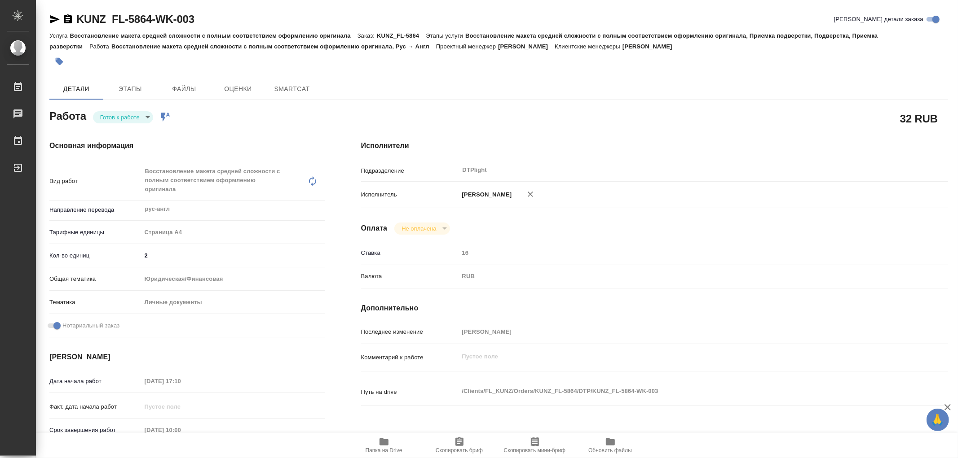
type textarea "x"
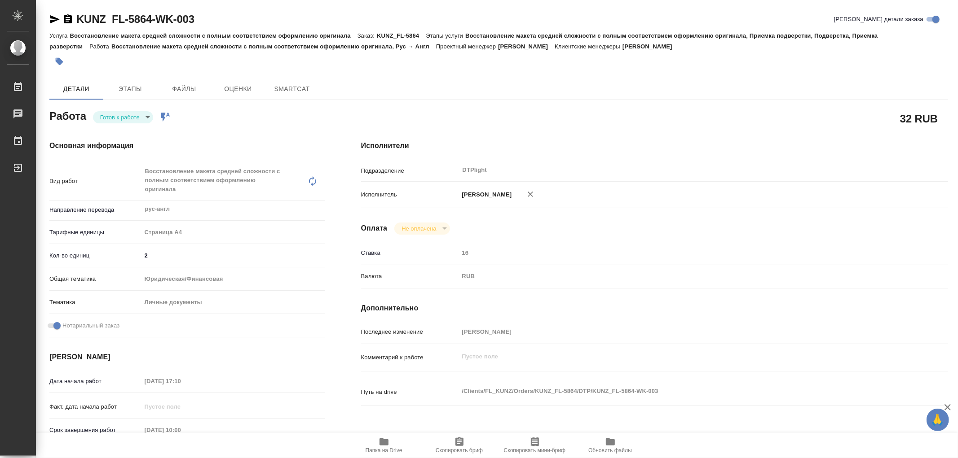
type textarea "x"
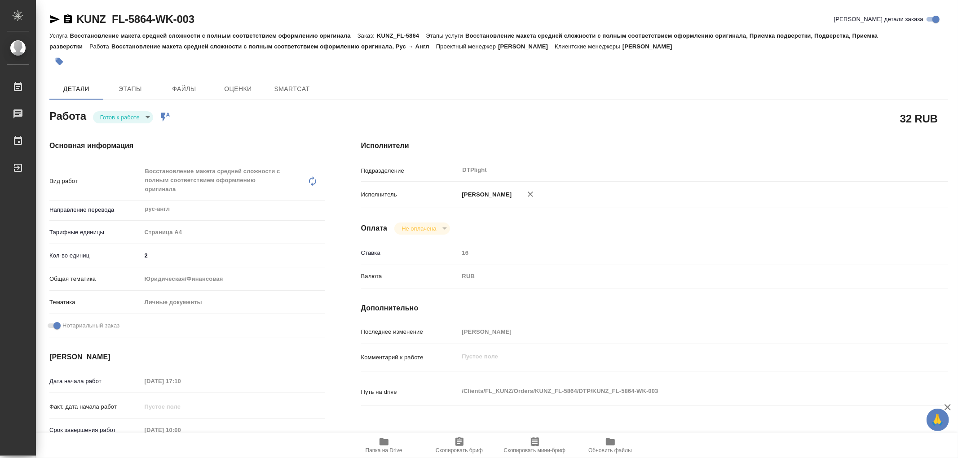
type textarea "x"
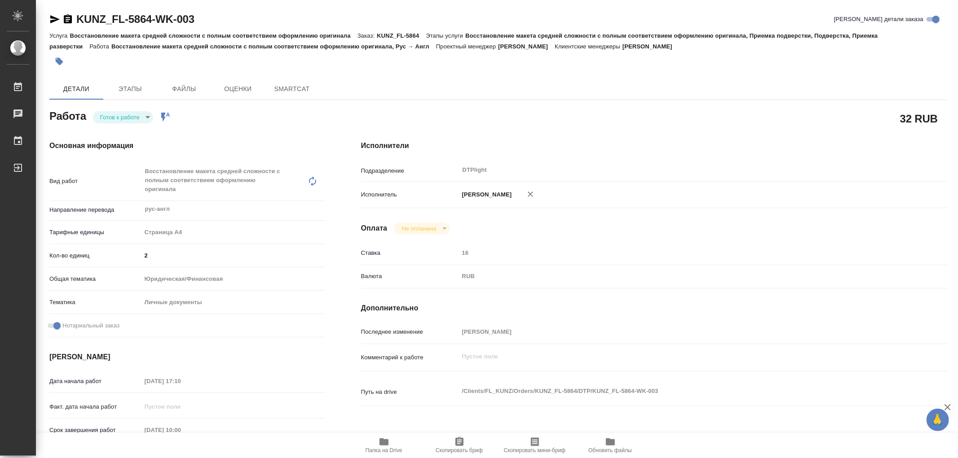
type textarea "x"
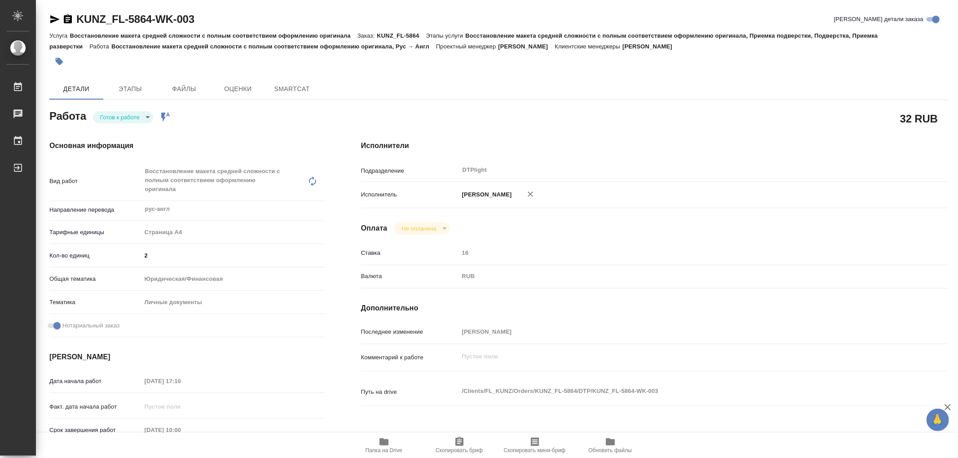
type textarea "x"
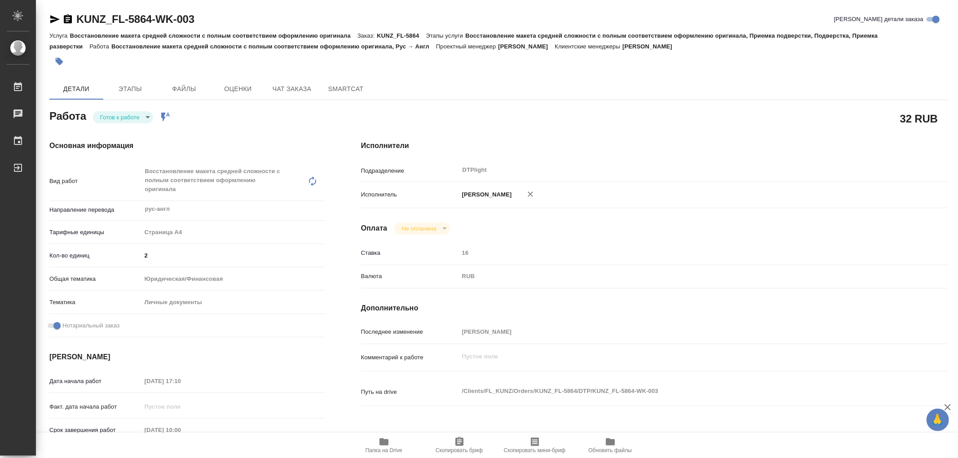
type textarea "x"
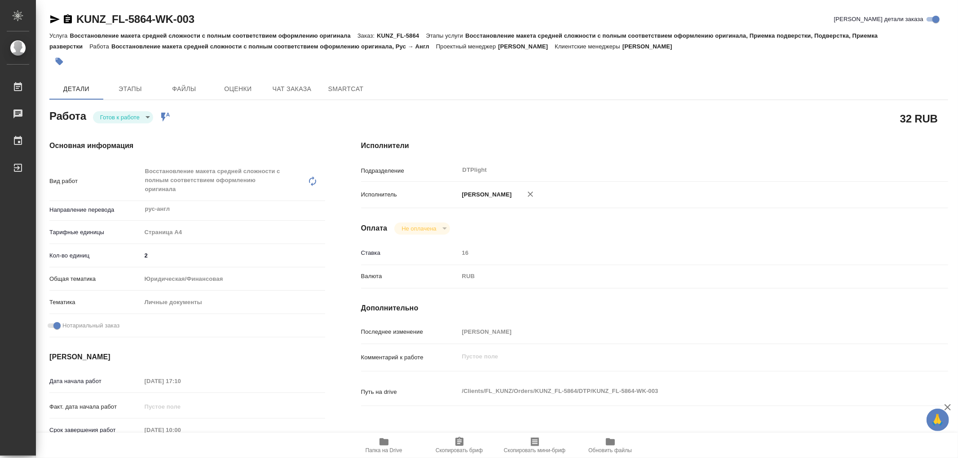
type textarea "x"
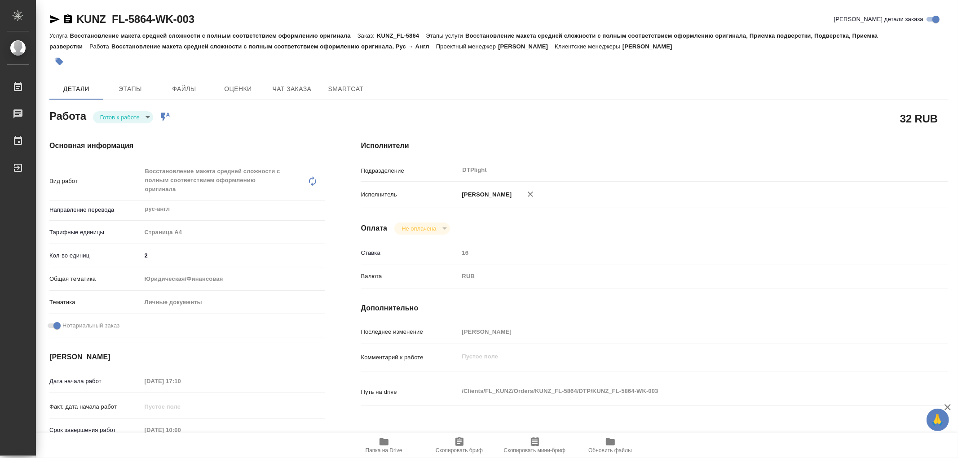
type textarea "x"
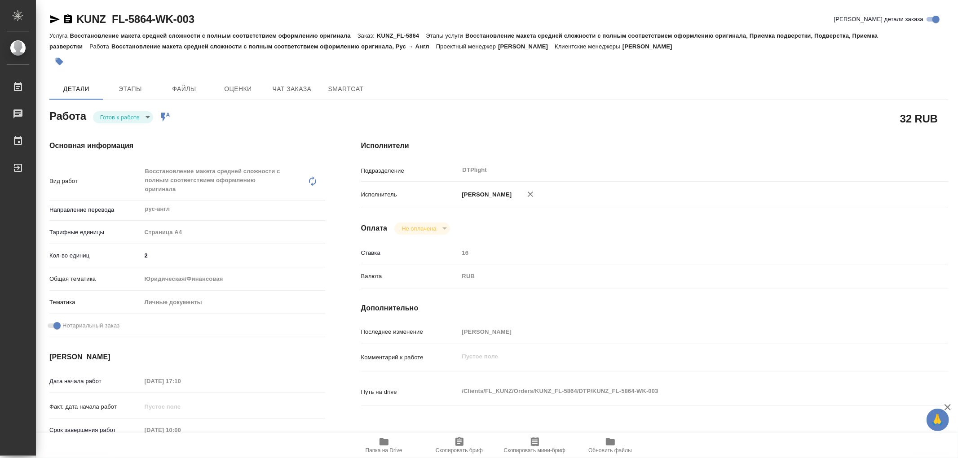
click at [128, 117] on body "🙏 .cls-1 fill:#fff; AWATERA Работы 0 Чаты График Выйти KUNZ_FL-5864-WK-003 Крат…" at bounding box center [479, 229] width 958 height 458
click at [128, 117] on button "В работе" at bounding box center [115, 117] width 30 height 10
type textarea "x"
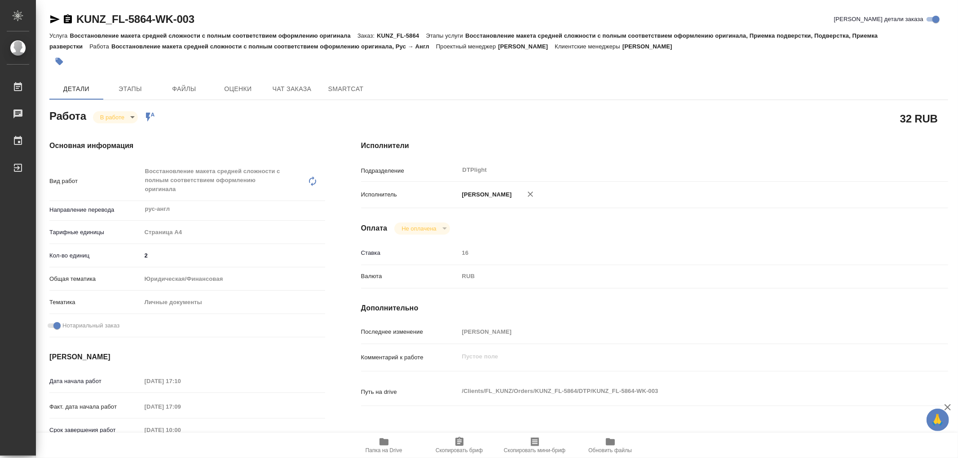
type textarea "x"
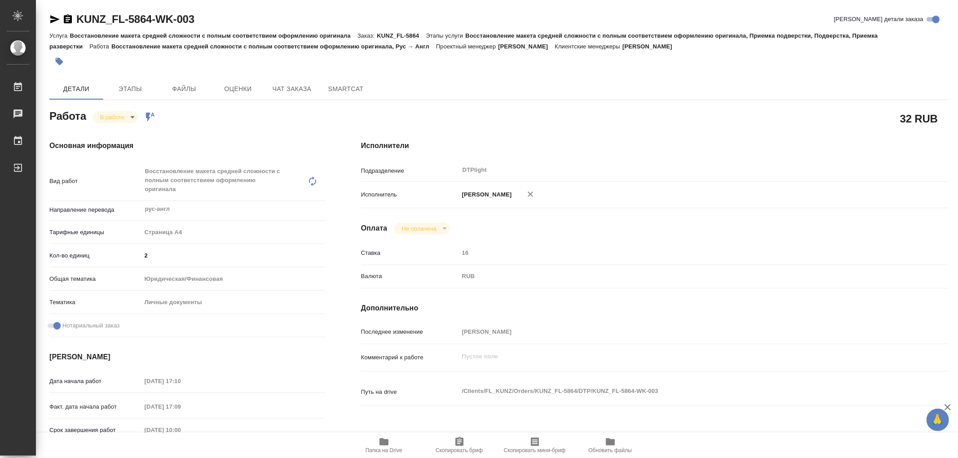
type textarea "x"
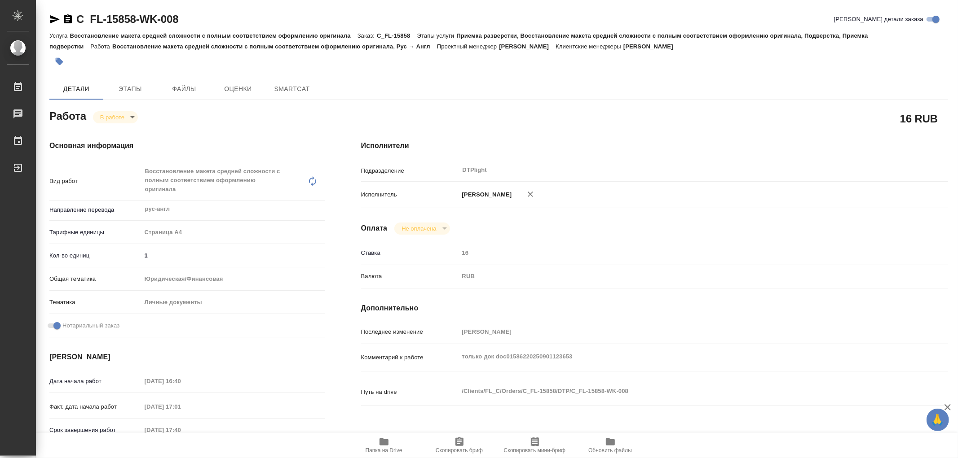
type textarea "x"
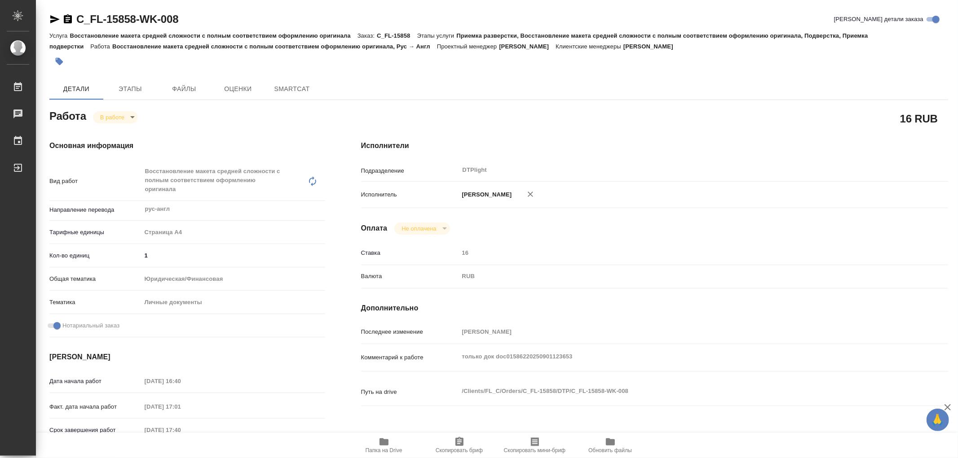
type textarea "x"
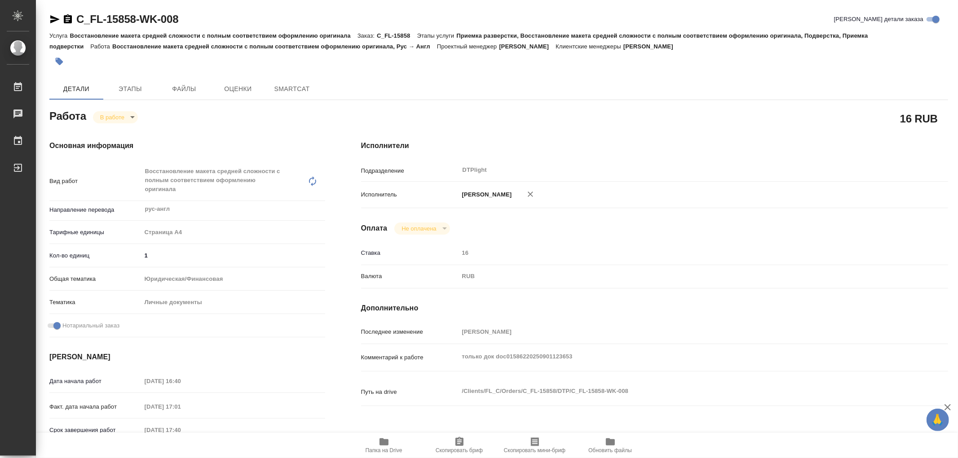
type textarea "x"
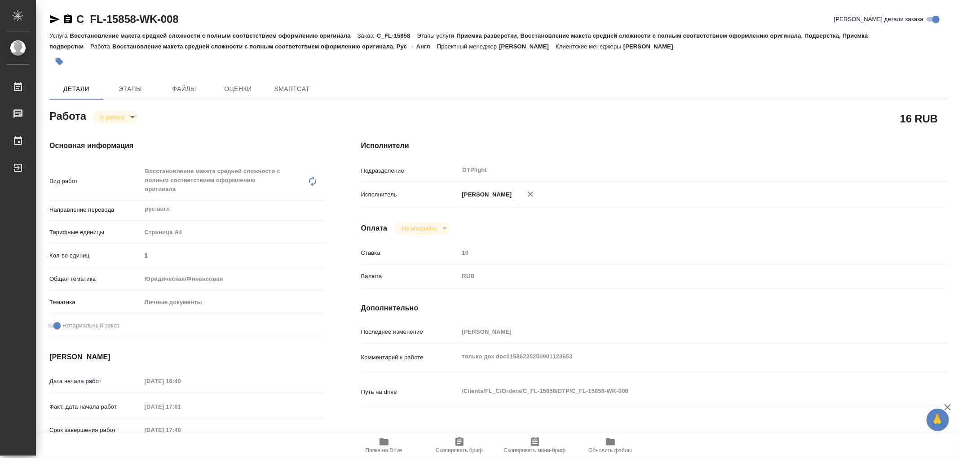
type textarea "x"
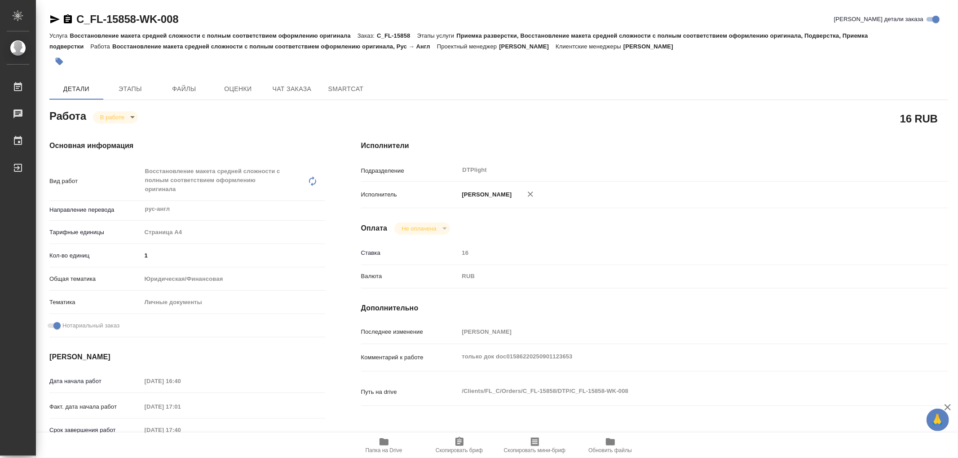
type textarea "x"
click at [386, 448] on span "Папка на Drive" at bounding box center [383, 451] width 37 height 6
type textarea "x"
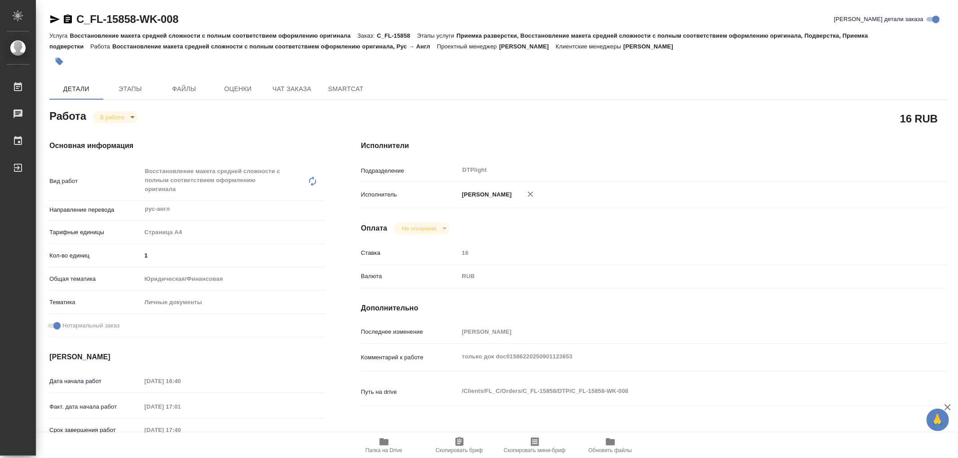
type textarea "x"
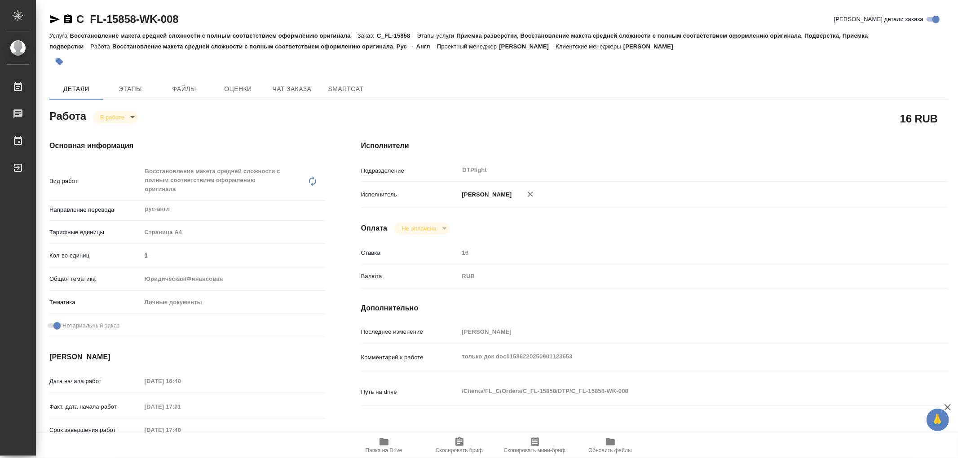
type textarea "x"
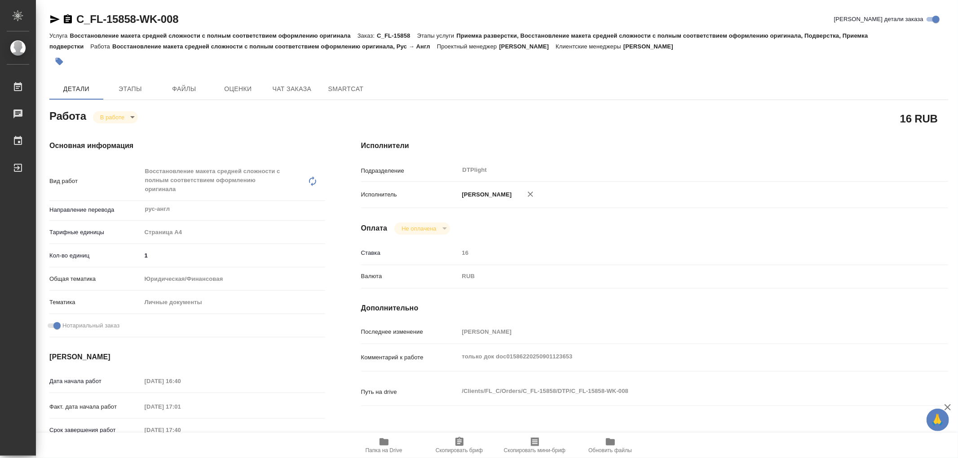
type textarea "x"
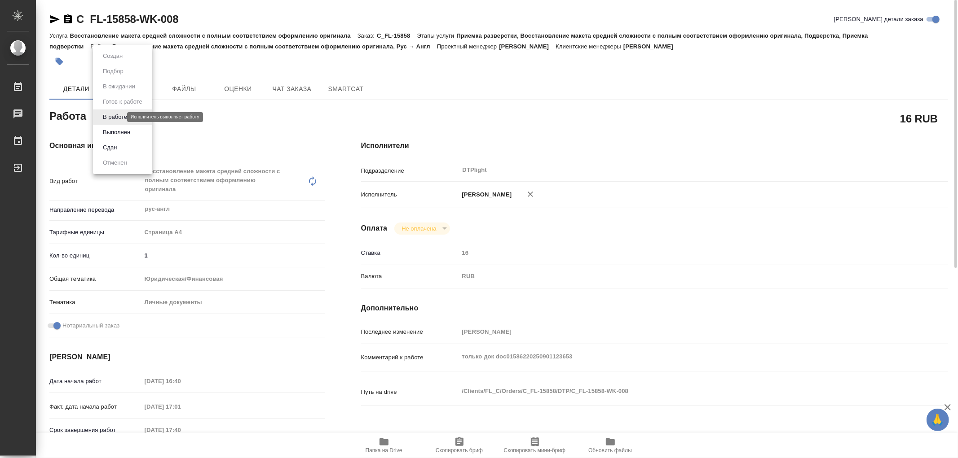
click at [106, 117] on body "🙏 .cls-1 fill:#fff; AWATERA Работы 0 Чаты График Выйти C_FL-15858-WK-008 Кратко…" at bounding box center [479, 229] width 958 height 458
click at [119, 149] on li "Сдан" at bounding box center [122, 147] width 59 height 15
type textarea "x"
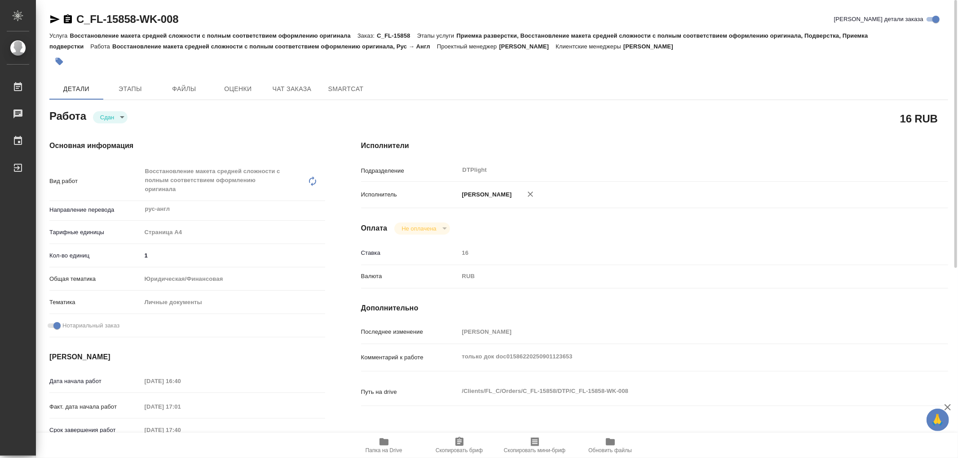
type textarea "x"
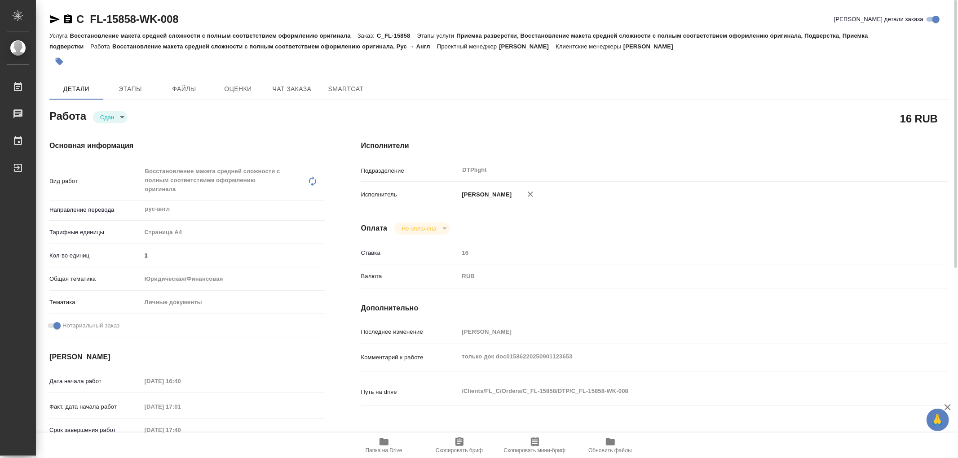
type textarea "x"
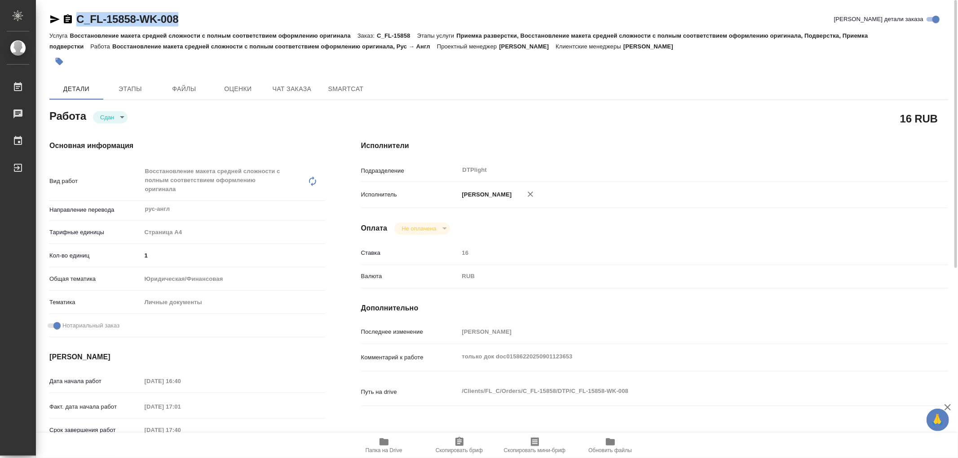
type textarea "x"
drag, startPoint x: 196, startPoint y: 18, endPoint x: 78, endPoint y: 16, distance: 117.7
click at [78, 16] on div "C_FL-15858-WK-008 Кратко детали заказа" at bounding box center [498, 19] width 898 height 14
copy link "C_FL-15858-WK-008"
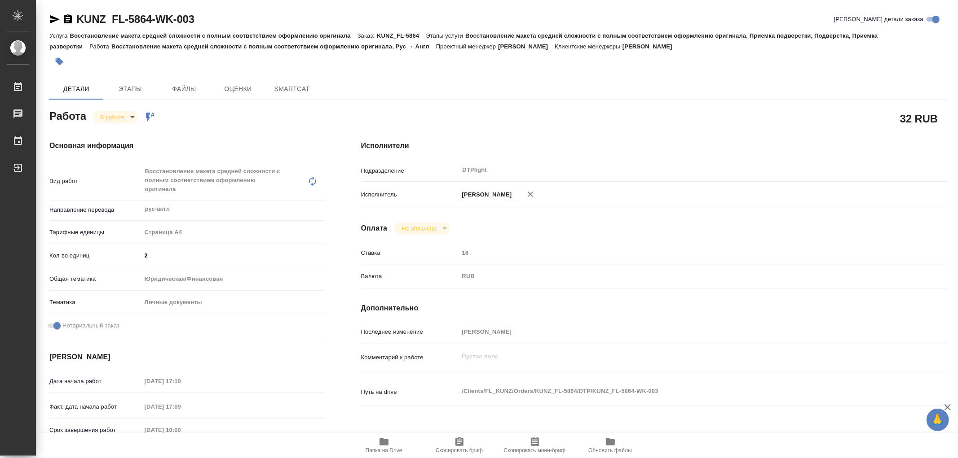
type textarea "x"
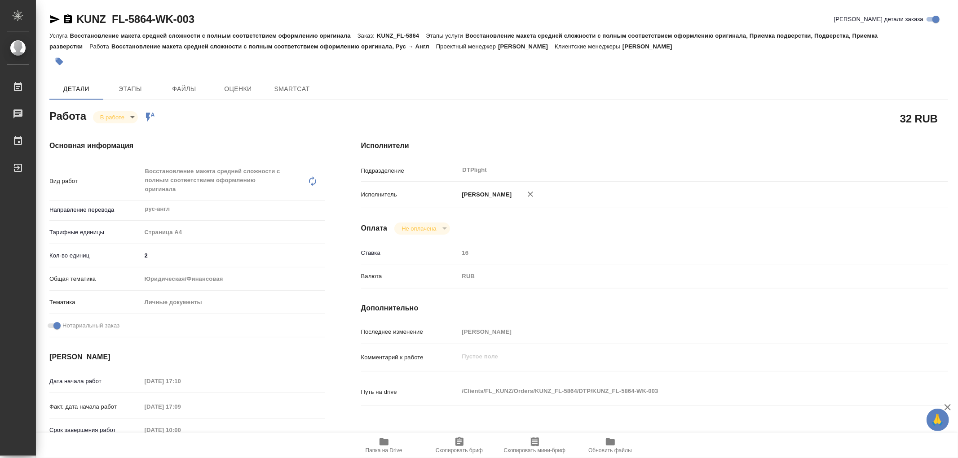
type textarea "x"
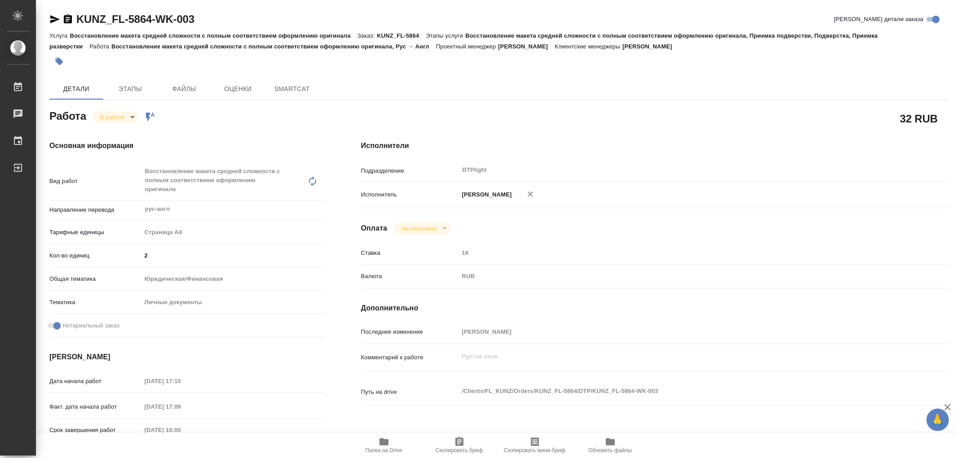
type textarea "x"
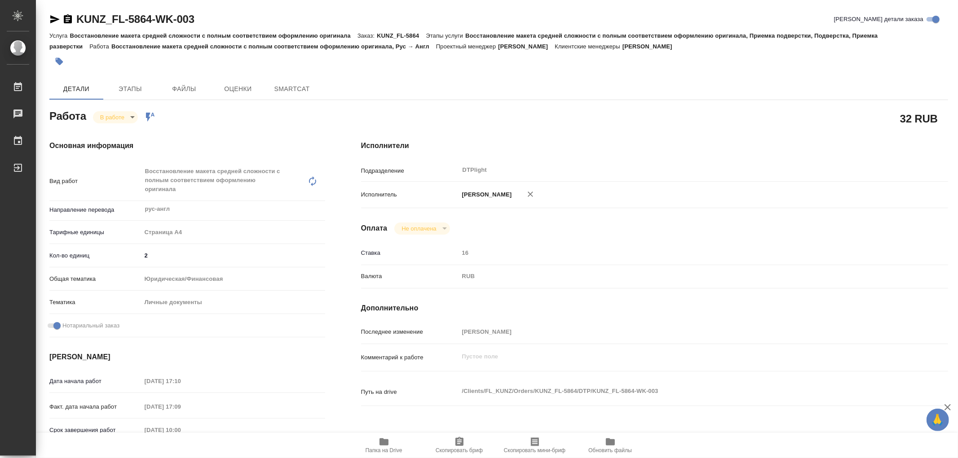
type textarea "x"
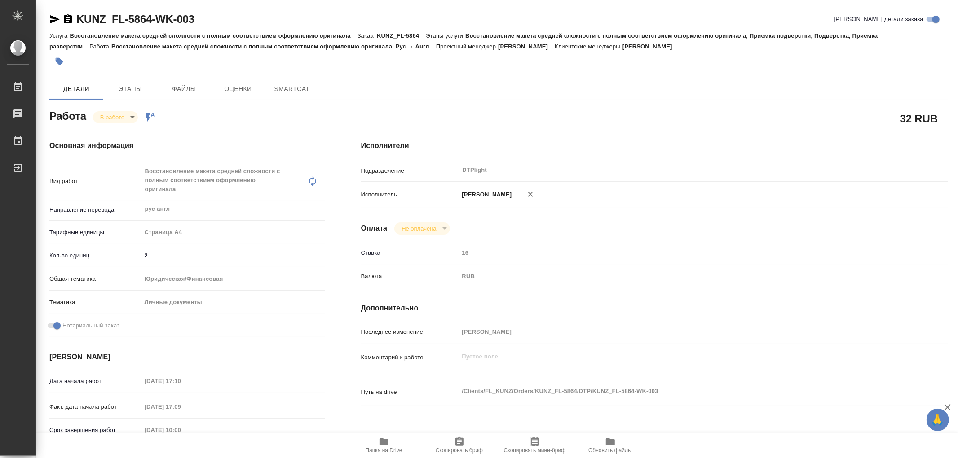
type textarea "x"
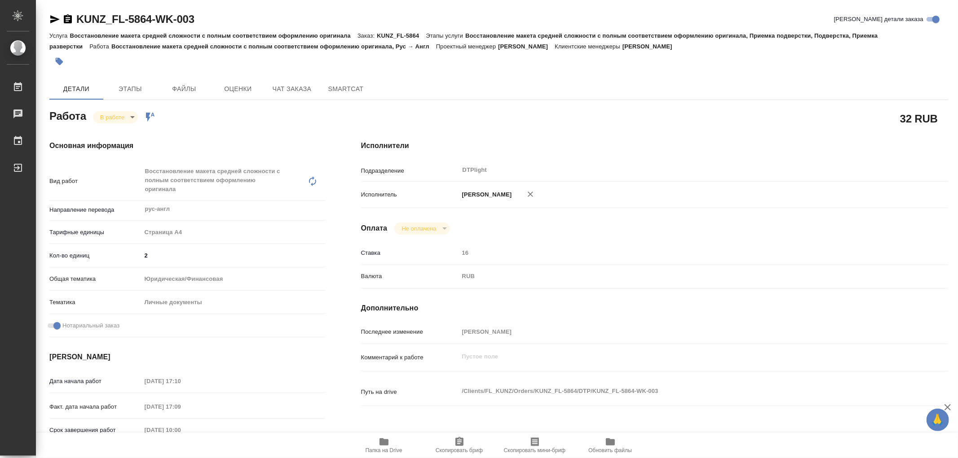
type textarea "x"
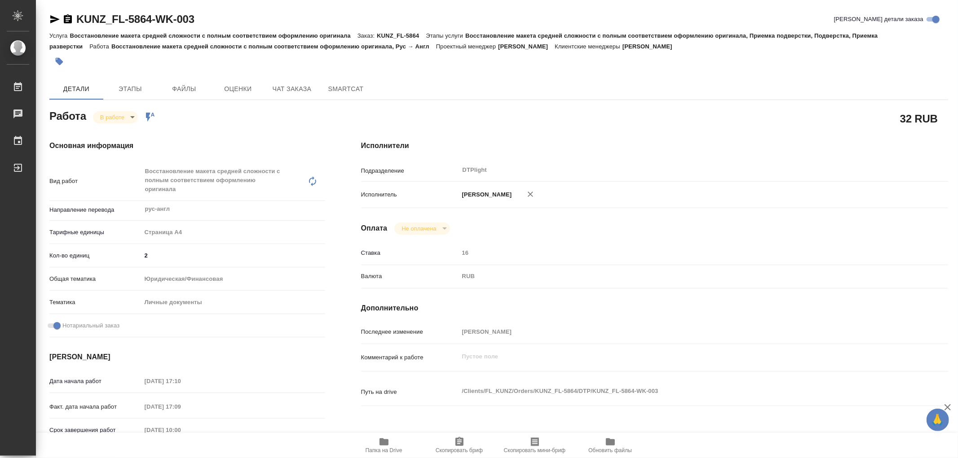
click at [379, 440] on icon "button" at bounding box center [384, 442] width 11 height 11
type textarea "x"
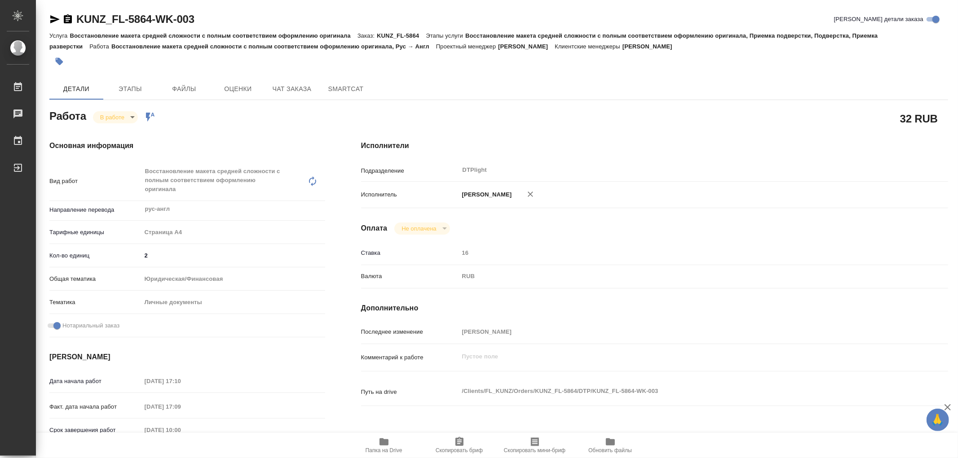
type textarea "x"
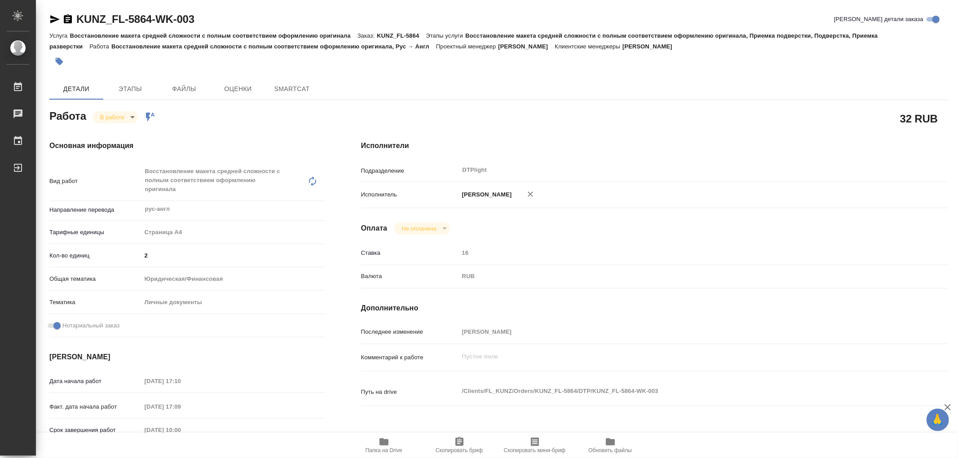
type textarea "x"
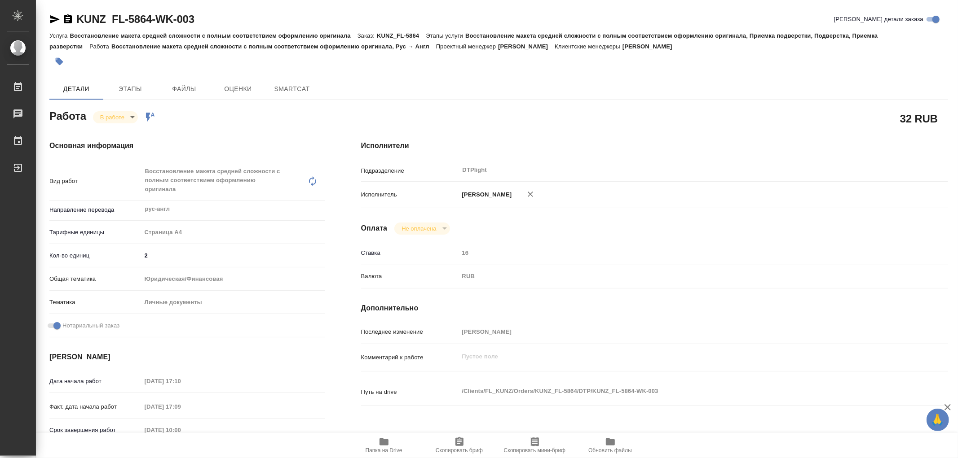
type textarea "x"
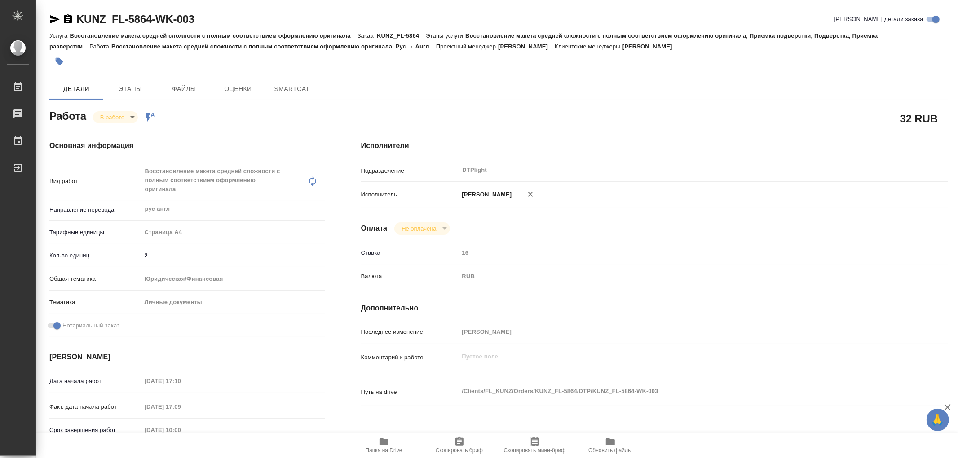
type textarea "x"
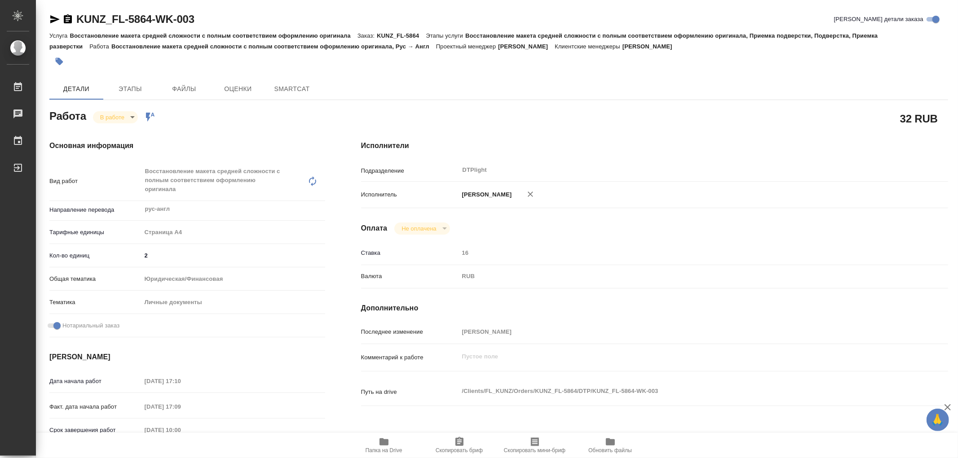
type textarea "x"
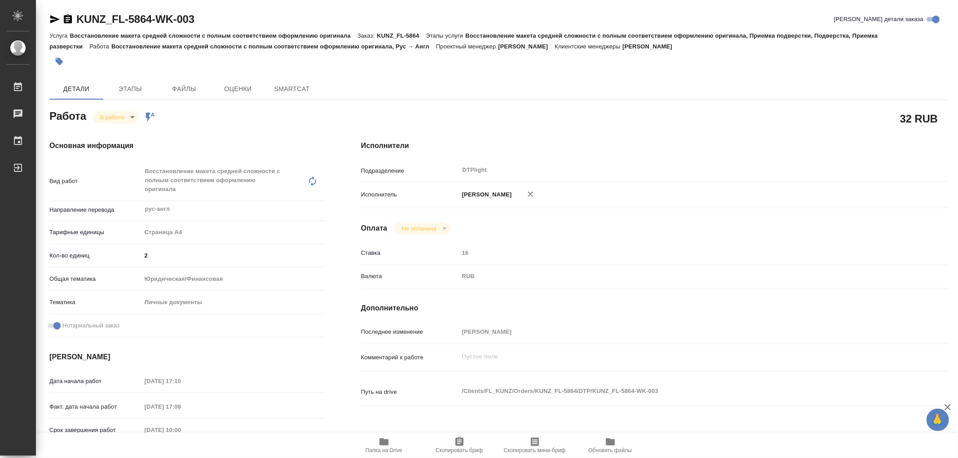
type textarea "x"
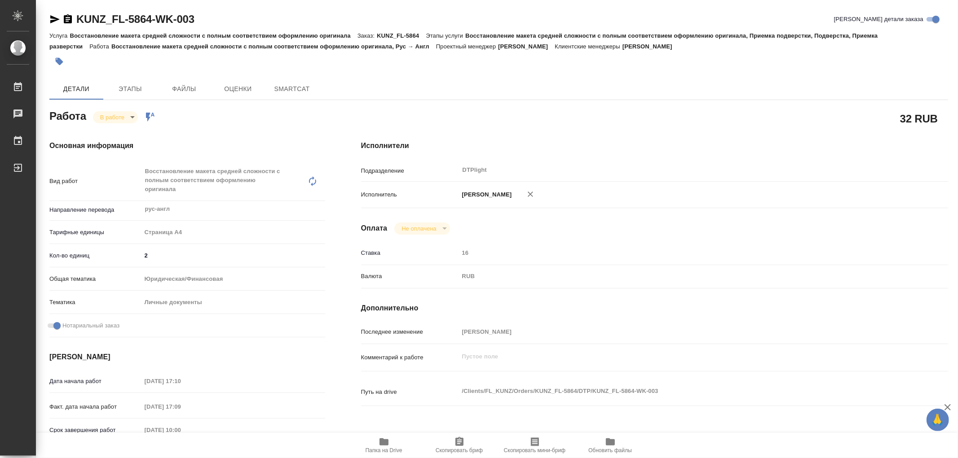
type textarea "x"
click at [383, 449] on span "Папка на Drive" at bounding box center [383, 451] width 37 height 6
type textarea "x"
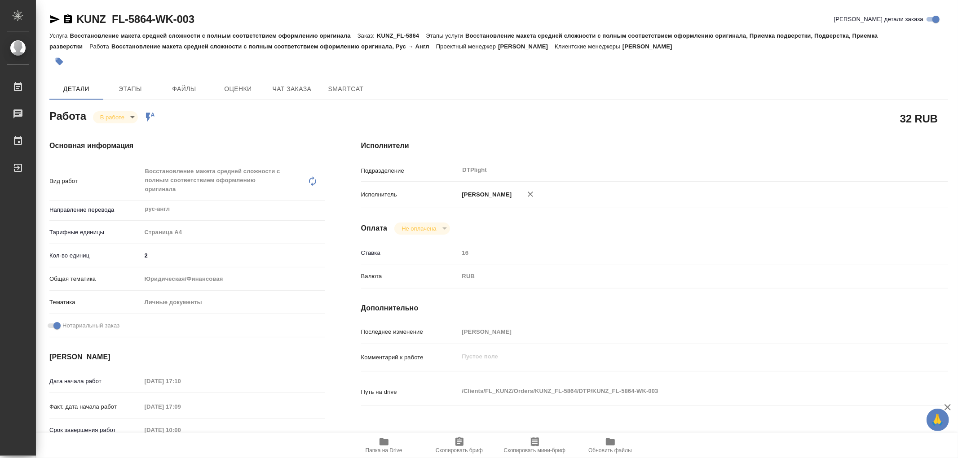
type textarea "x"
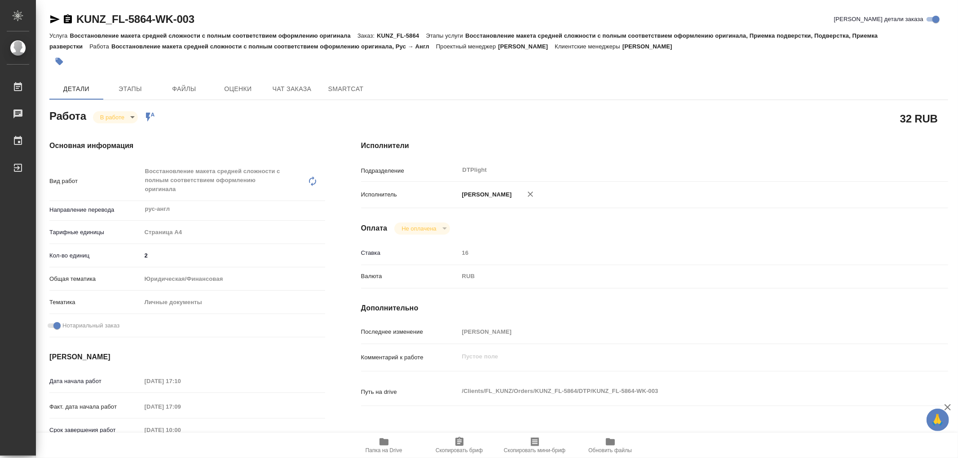
type textarea "x"
click at [113, 114] on body "🙏 .cls-1 fill:#fff; AWATERA Работы 0 Чаты График Выйти KUNZ_FL-5864-WK-003 Крат…" at bounding box center [479, 229] width 958 height 458
click at [237, 317] on div at bounding box center [479, 229] width 958 height 458
click at [118, 120] on body "🙏 .cls-1 fill:#fff; AWATERA Работы 0 Чаты График Выйти KUNZ_FL-5864-WK-003 Крат…" at bounding box center [479, 229] width 958 height 458
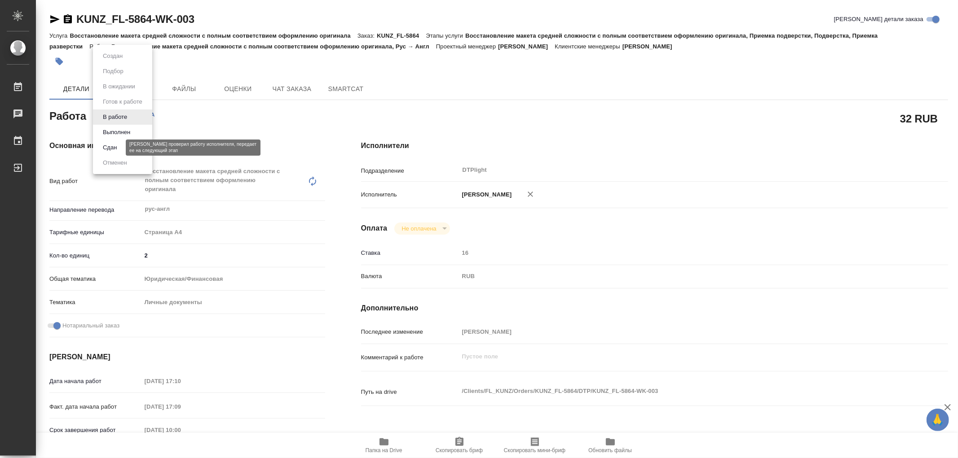
click at [110, 149] on button "Сдан" at bounding box center [109, 148] width 19 height 10
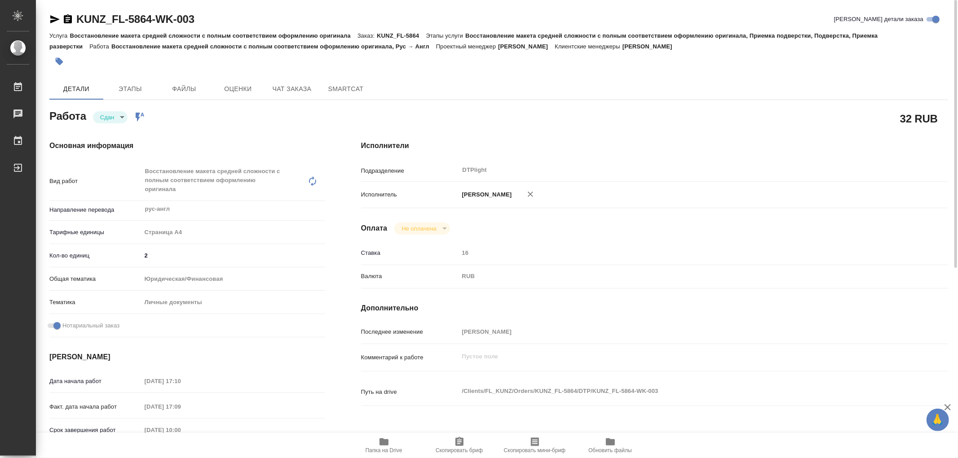
type textarea "x"
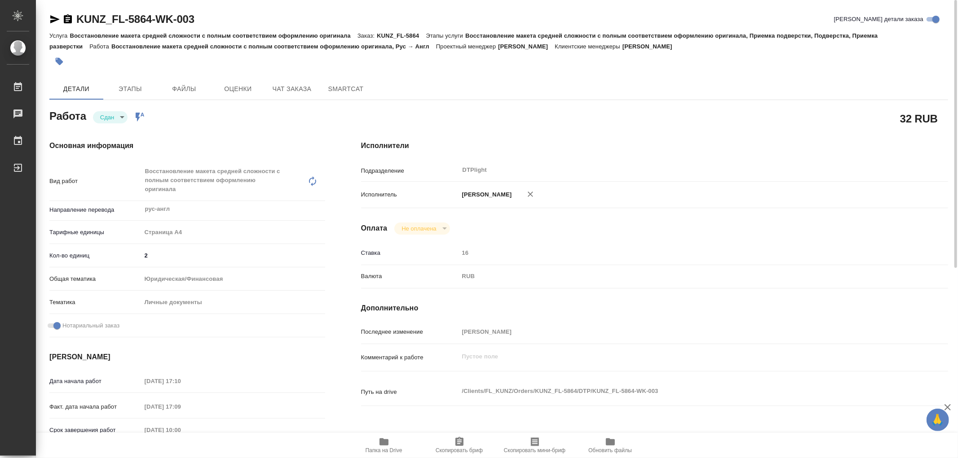
type textarea "x"
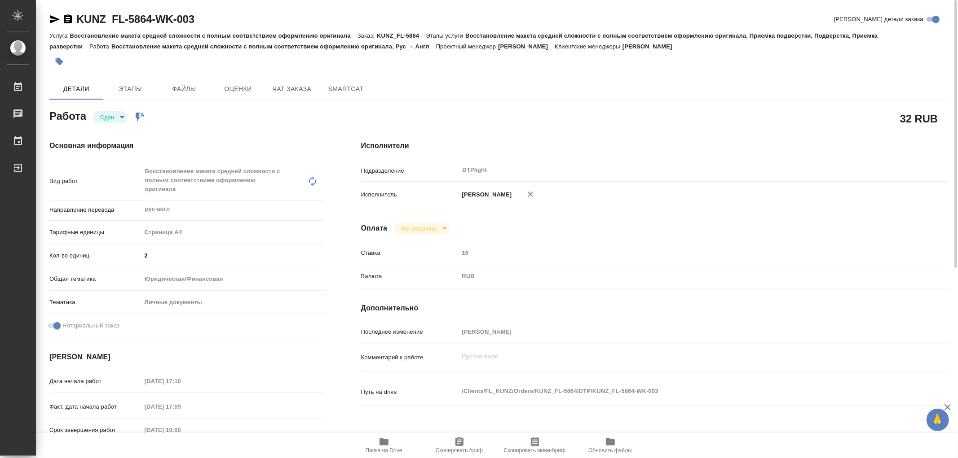
type textarea "x"
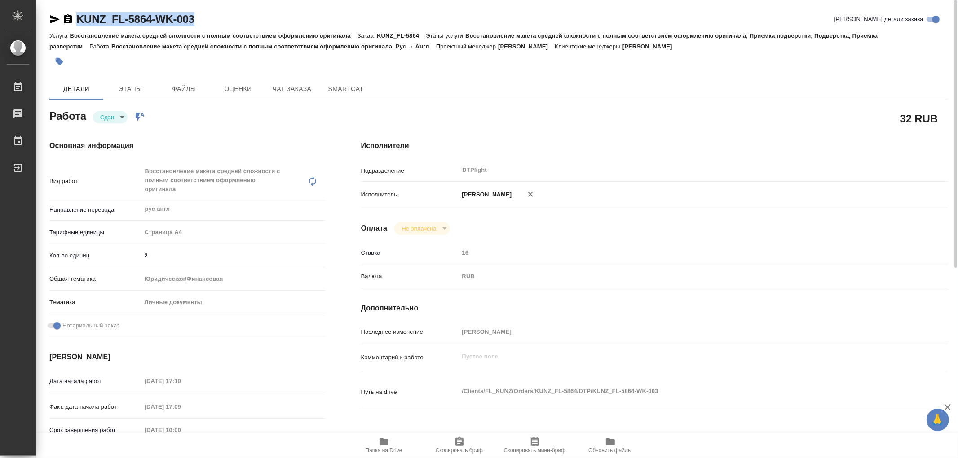
drag, startPoint x: 212, startPoint y: 18, endPoint x: 79, endPoint y: 12, distance: 133.5
click at [79, 12] on div "KUNZ_FL-5864-WK-003 Кратко детали заказа" at bounding box center [498, 19] width 898 height 14
copy link "KUNZ_FL-5864-WK-003"
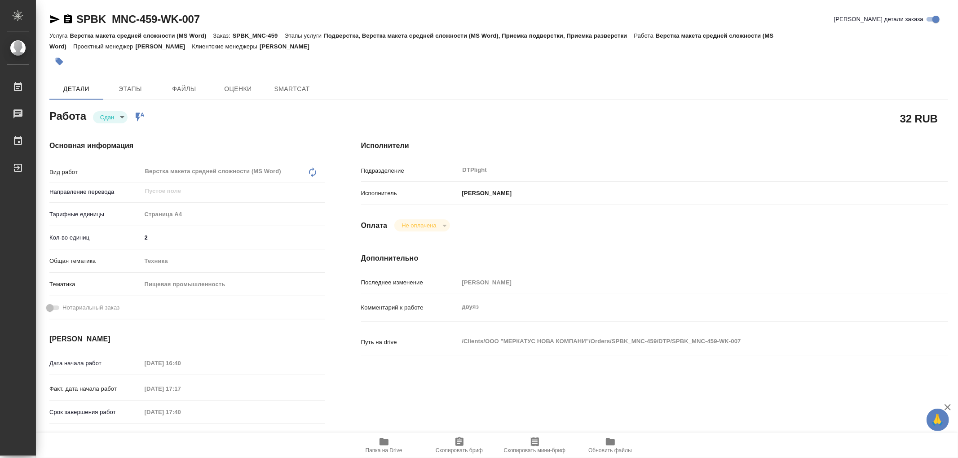
type textarea "x"
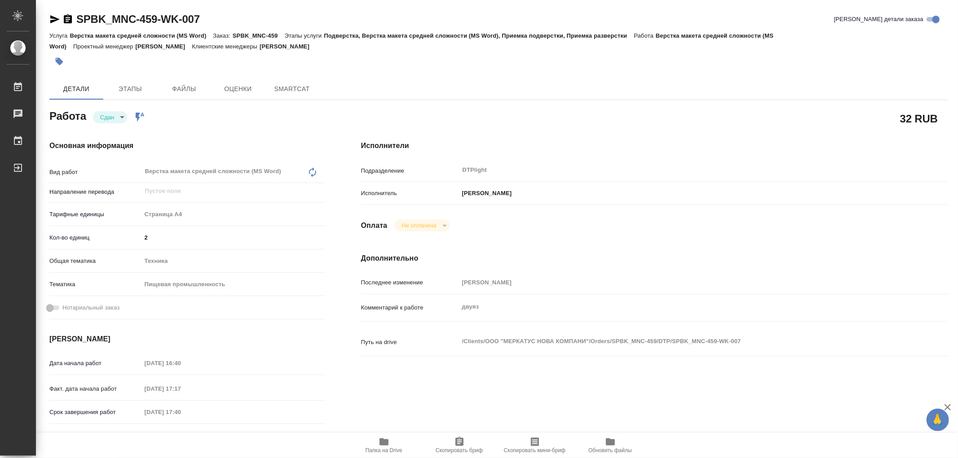
type textarea "x"
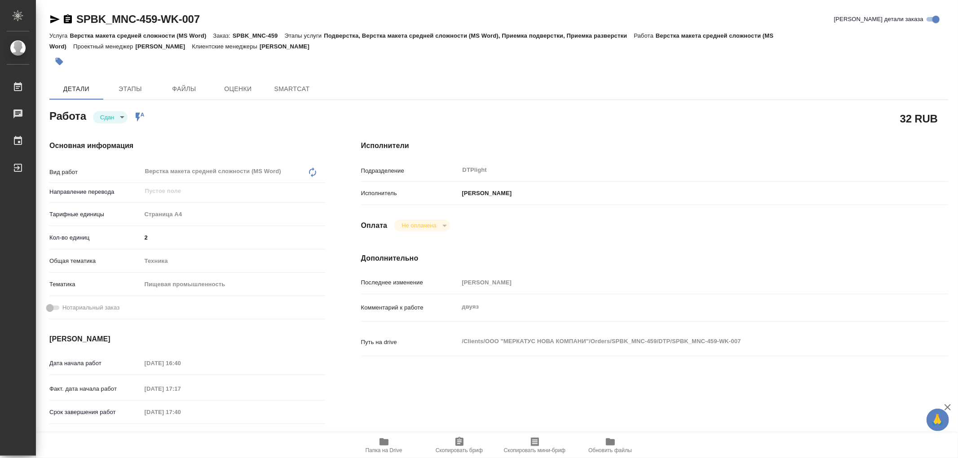
type textarea "x"
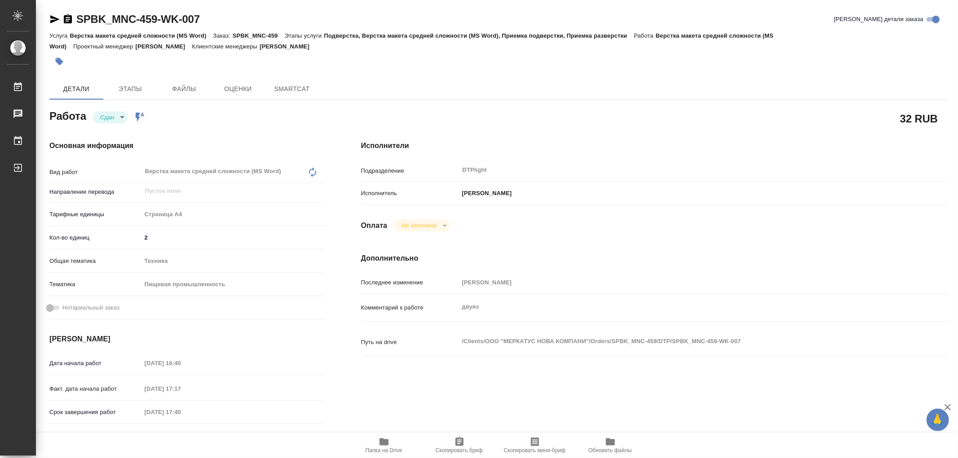
type textarea "x"
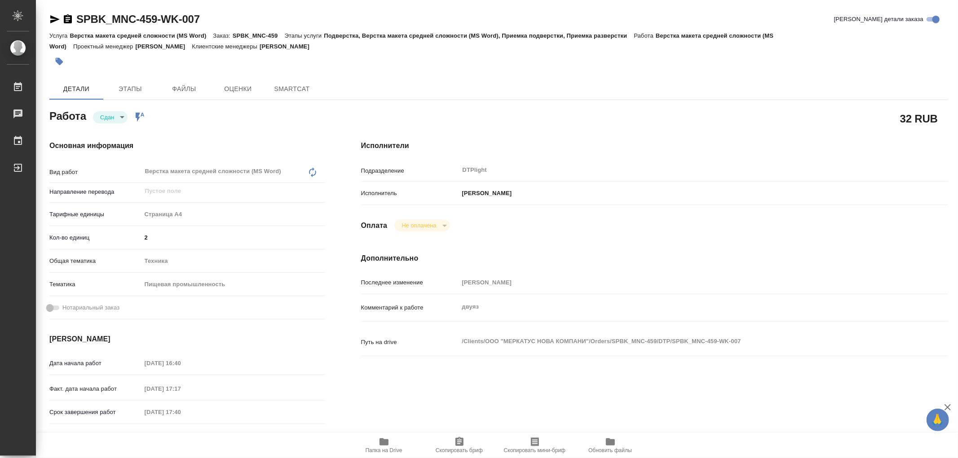
type textarea "x"
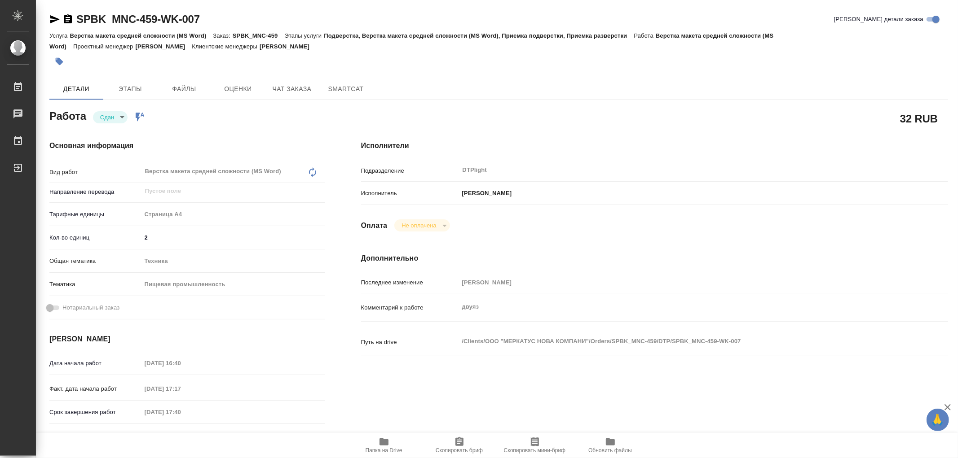
type textarea "x"
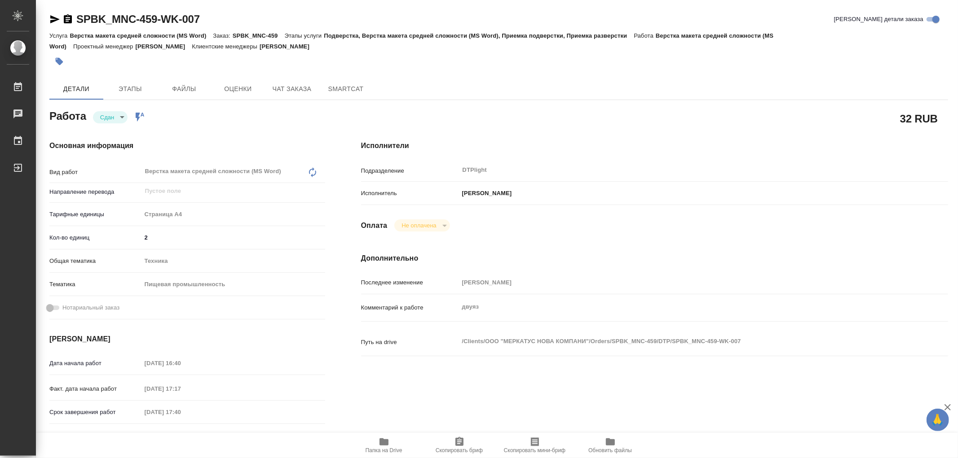
type textarea "x"
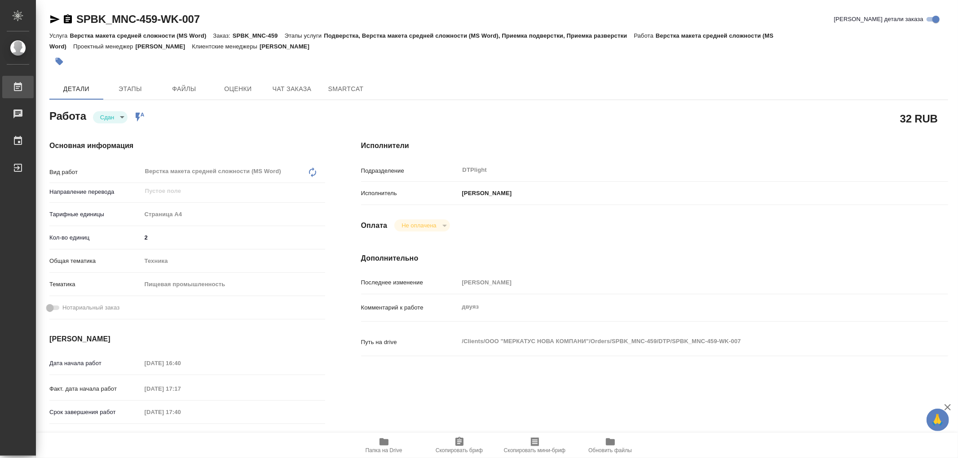
type textarea "x"
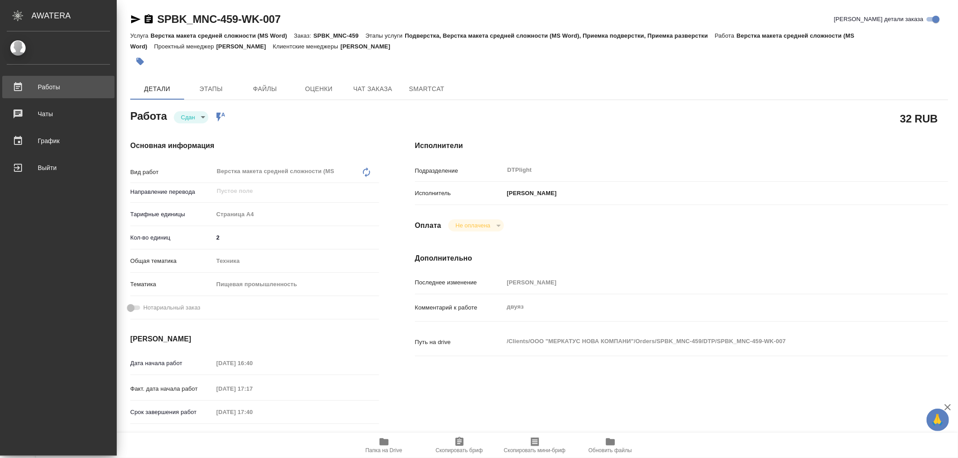
type textarea "x"
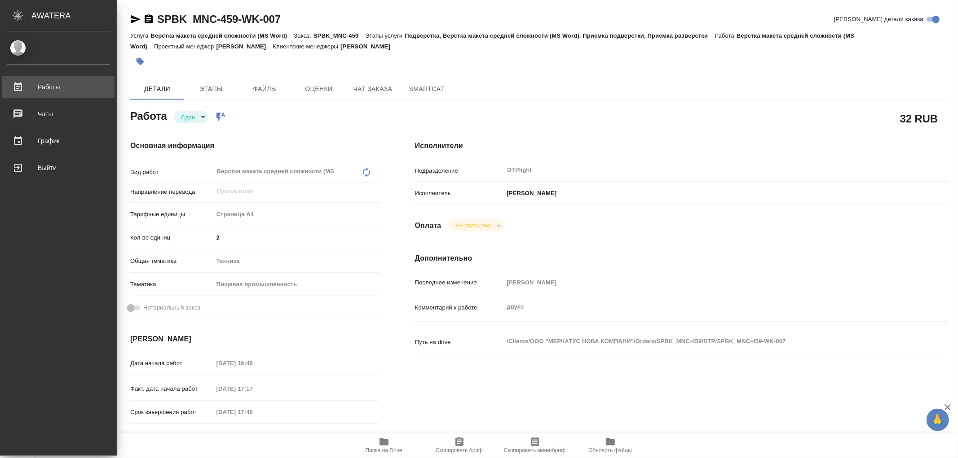
click at [32, 89] on div "Работы" at bounding box center [58, 86] width 103 height 13
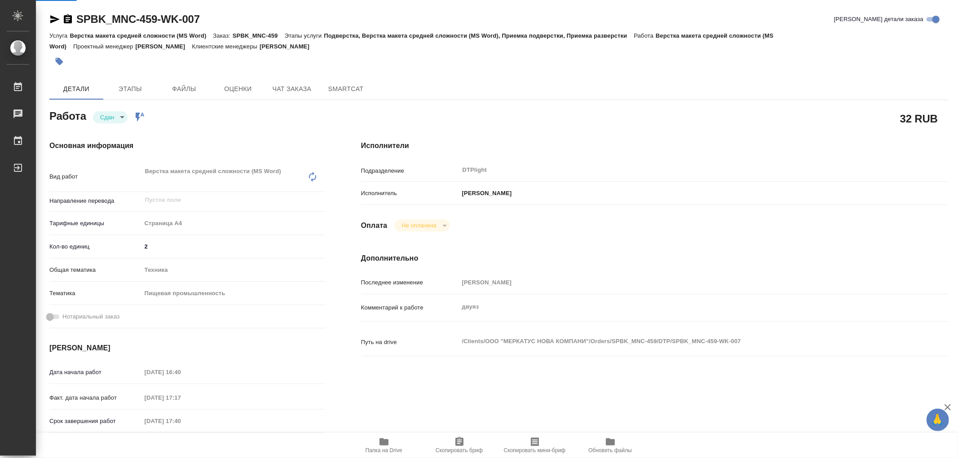
type textarea "x"
